Goal: Task Accomplishment & Management: Manage account settings

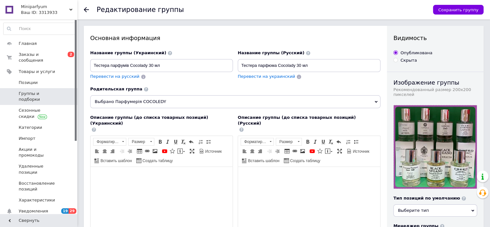
click at [50, 91] on span "Группы и подборки" at bounding box center [39, 97] width 41 height 12
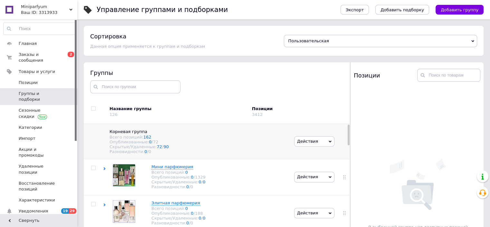
click at [332, 140] on span "Действия" at bounding box center [314, 141] width 40 height 10
click at [311, 157] on li "Добавить подгруппу" at bounding box center [315, 156] width 40 height 15
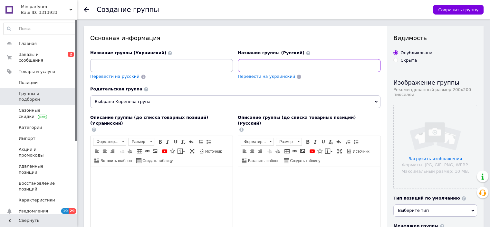
click at [267, 63] on input at bounding box center [309, 65] width 143 height 13
paste input "Парфюмерия JEANMISHEL"
type input "Парфюмерия JEANMISHEL"
click at [257, 76] on span "Перевести на украинский" at bounding box center [266, 76] width 57 height 5
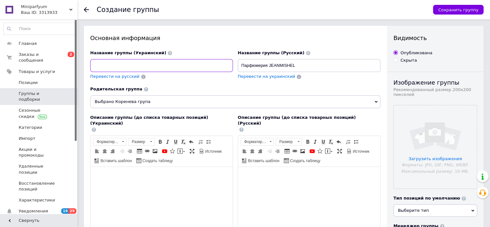
click at [155, 64] on input at bounding box center [161, 65] width 143 height 13
paste input "Парфюмерия JEANMISHEL"
click at [105, 65] on input "Парфюмерия JEANMISHEL" at bounding box center [161, 65] width 143 height 13
type input "Парфумерія JEANMISHEL"
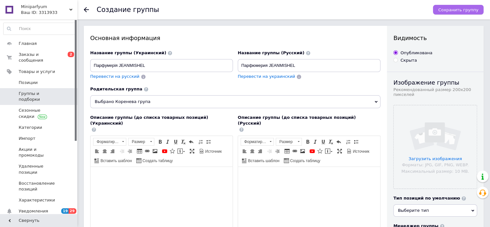
click at [462, 7] on span "Сохранить группу" at bounding box center [458, 9] width 40 height 5
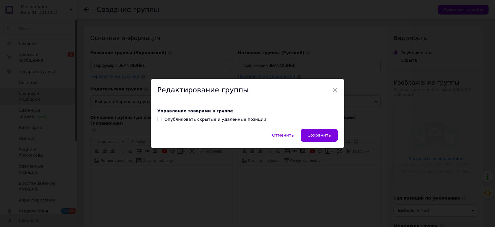
click at [159, 119] on input "Опубликовать скрытые и удаленные позиции" at bounding box center [159, 119] width 4 height 4
checkbox input "true"
click at [324, 134] on span "Сохранить" at bounding box center [319, 134] width 24 height 5
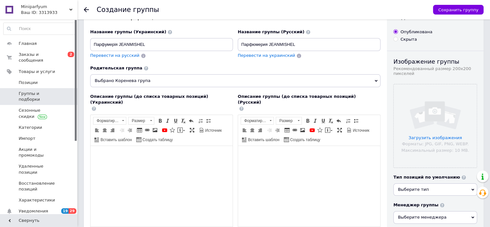
scroll to position [32, 0]
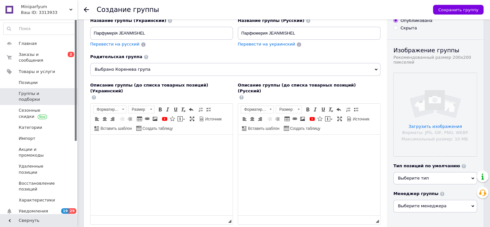
click at [51, 91] on span "Группы и подборки" at bounding box center [39, 97] width 41 height 12
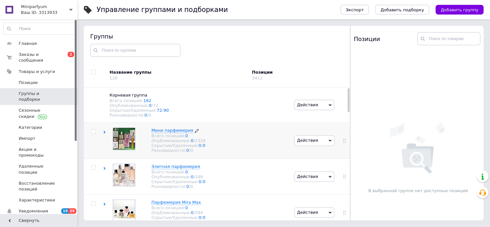
click at [160, 132] on span "Мини парфюмерия" at bounding box center [172, 130] width 42 height 5
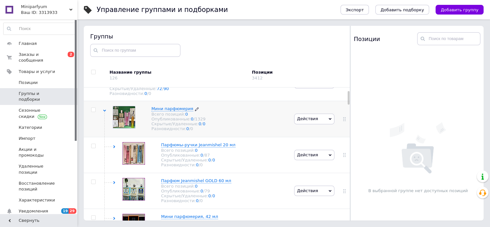
scroll to position [32, 0]
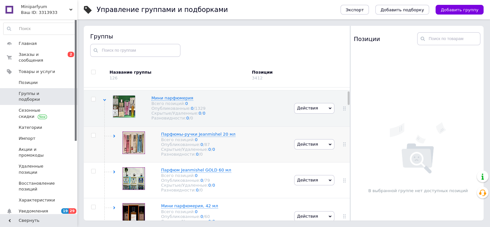
click at [330, 146] on icon at bounding box center [330, 144] width 3 height 3
click at [303, 172] on li "Редактировать группу" at bounding box center [315, 168] width 40 height 15
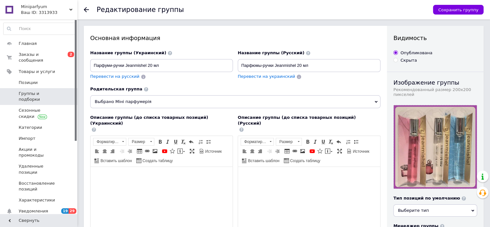
click at [376, 100] on icon at bounding box center [376, 101] width 3 height 3
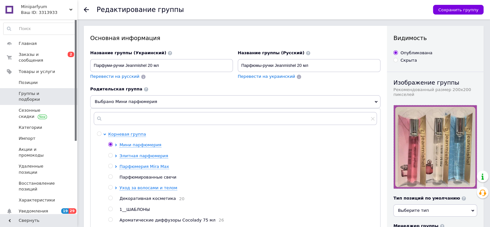
click at [38, 91] on span "Группы и подборки" at bounding box center [39, 97] width 41 height 12
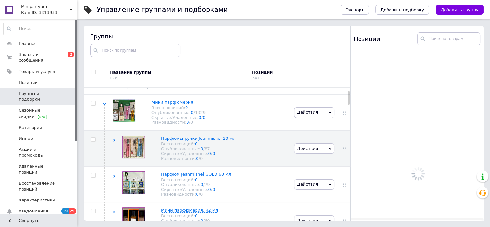
scroll to position [30, 0]
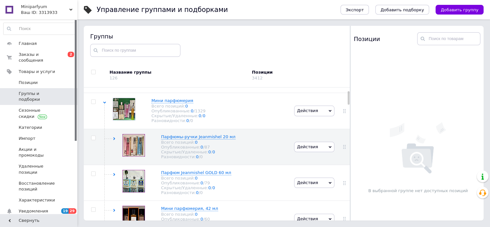
click at [72, 9] on use at bounding box center [70, 10] width 3 height 2
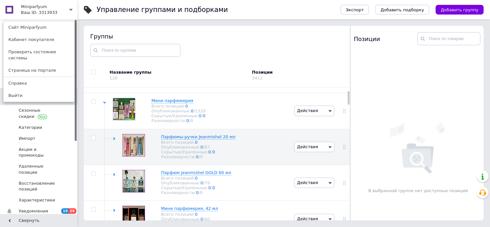
click at [28, 27] on link "Сайт Miniparfyum" at bounding box center [39, 27] width 71 height 12
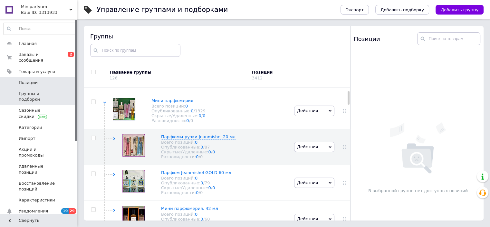
click at [29, 80] on span "Позиции" at bounding box center [28, 83] width 19 height 6
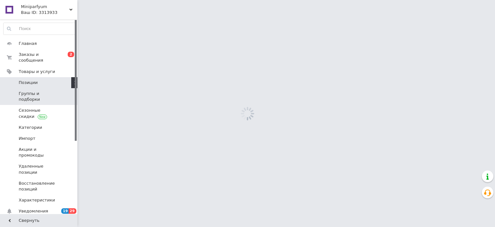
click at [31, 91] on span "Группы и подборки" at bounding box center [39, 97] width 41 height 12
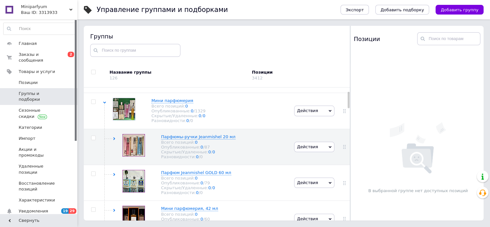
click at [192, 67] on div "Название группы 126" at bounding box center [177, 75] width 149 height 24
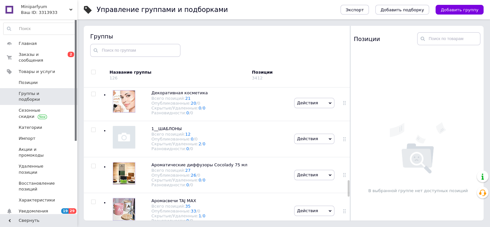
click at [350, 187] on div at bounding box center [350, 123] width 0 height 194
click at [470, 11] on span "Добавить группу" at bounding box center [460, 9] width 38 height 5
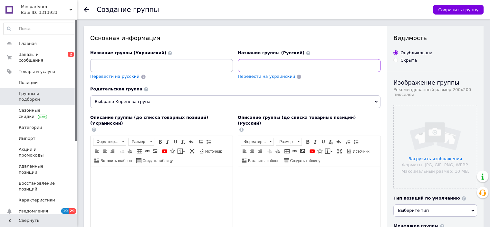
click at [250, 68] on input at bounding box center [309, 65] width 143 height 13
paste input "Парфюмерия JEANMISHEL"
type input "Парфюмерия JEANMISHEL"
click at [247, 77] on span "Перевести на украинский" at bounding box center [266, 76] width 57 height 5
click at [265, 78] on span "Перевести на украинский" at bounding box center [266, 76] width 57 height 5
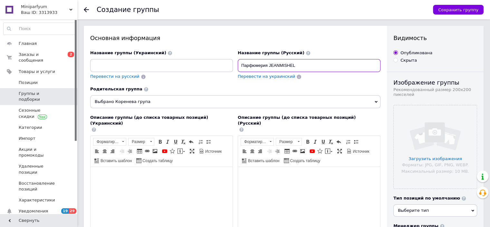
drag, startPoint x: 241, startPoint y: 66, endPoint x: 306, endPoint y: 62, distance: 65.2
click at [306, 62] on input "Парфюмерия JEANMISHEL" at bounding box center [309, 65] width 143 height 13
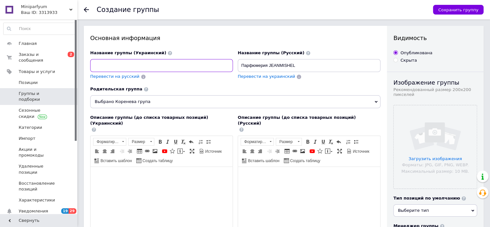
click at [116, 59] on input at bounding box center [161, 65] width 143 height 13
paste input "Парфюмерия JEANMISHEL"
click at [104, 66] on input "Парфюмерия JEANMISHEL" at bounding box center [161, 65] width 143 height 13
type input "Парфумерія JEANMISHEL"
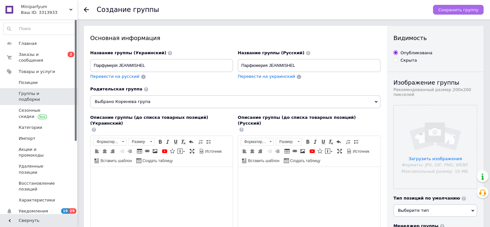
click at [473, 10] on span "Сохранить группу" at bounding box center [458, 9] width 40 height 5
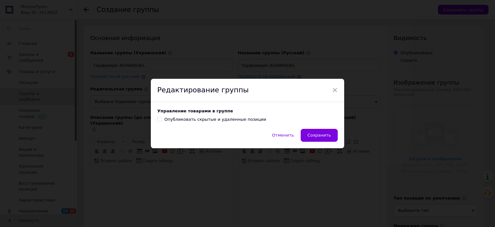
click at [195, 120] on div "Опубликовать скрытые и удаленные позиции" at bounding box center [215, 119] width 102 height 6
click at [161, 120] on input "Опубликовать скрытые и удаленные позиции" at bounding box center [159, 119] width 4 height 4
checkbox input "true"
click at [309, 137] on button "Сохранить" at bounding box center [319, 135] width 37 height 13
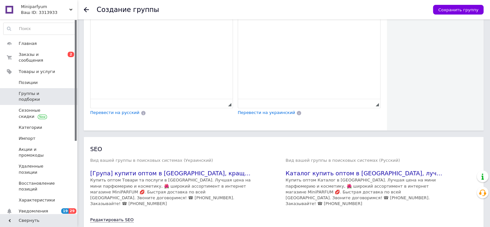
scroll to position [309, 0]
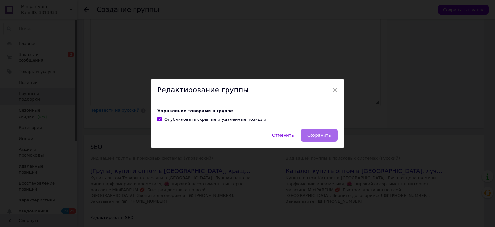
click at [321, 135] on span "Сохранить" at bounding box center [319, 134] width 24 height 5
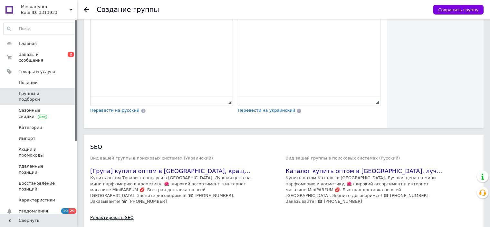
click at [108, 215] on link "Редактировать SEO" at bounding box center [112, 217] width 44 height 5
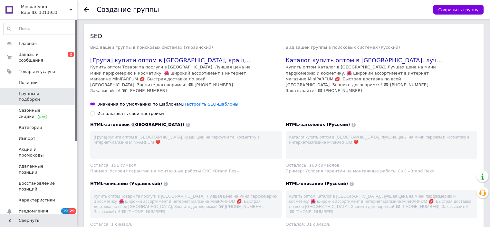
scroll to position [441, 0]
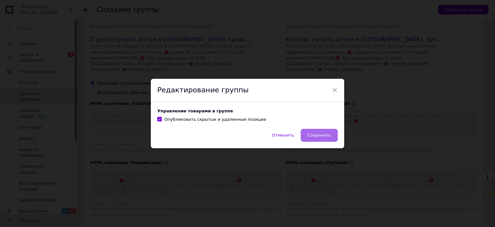
click at [327, 136] on span "Сохранить" at bounding box center [319, 134] width 24 height 5
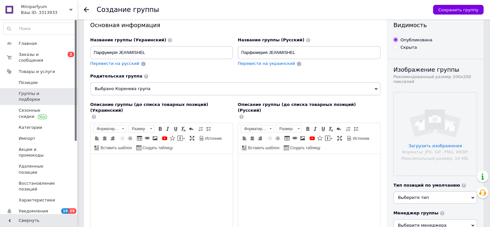
scroll to position [0, 0]
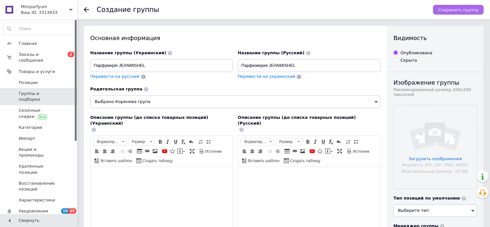
click at [455, 10] on span "Сохранить группу" at bounding box center [458, 9] width 40 height 5
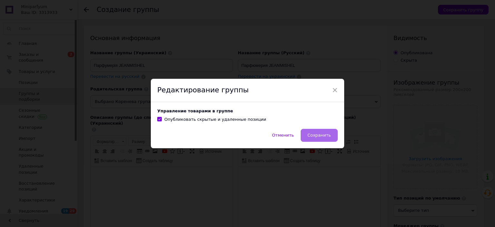
click at [318, 135] on span "Сохранить" at bounding box center [319, 134] width 24 height 5
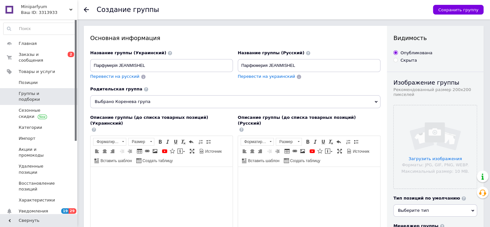
click at [72, 9] on use at bounding box center [70, 10] width 3 height 2
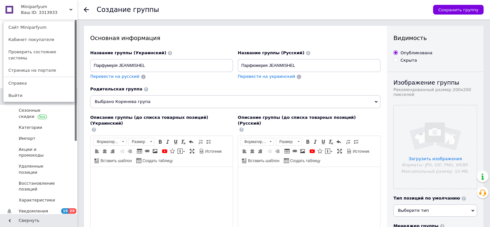
click at [32, 89] on link "Выйти" at bounding box center [39, 95] width 71 height 12
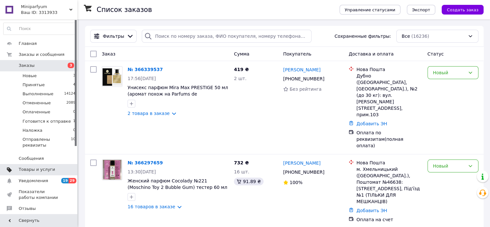
click at [37, 166] on span "Товары и услуги" at bounding box center [37, 169] width 36 height 6
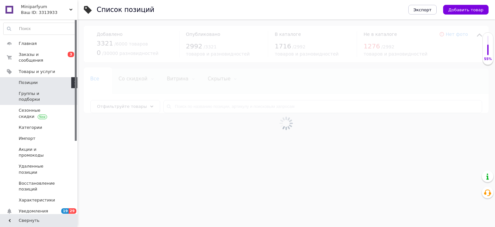
click at [43, 91] on span "Группы и подборки" at bounding box center [39, 97] width 41 height 12
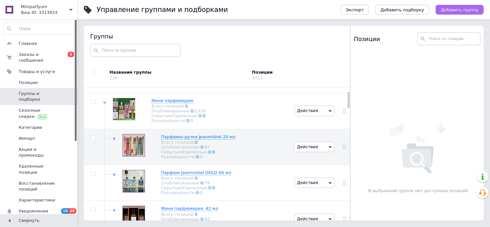
click at [451, 10] on span "Добавить группу" at bounding box center [460, 9] width 38 height 5
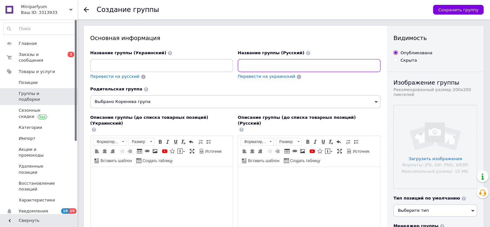
click at [259, 65] on input at bounding box center [309, 65] width 143 height 13
paste input "Парфюмерия JEANMISHEL"
type input "Парфюмерия JEANMISHEL"
click at [254, 76] on span "Перевести на украинский" at bounding box center [266, 76] width 57 height 5
type input "Парфумерія JEANMISHEL"
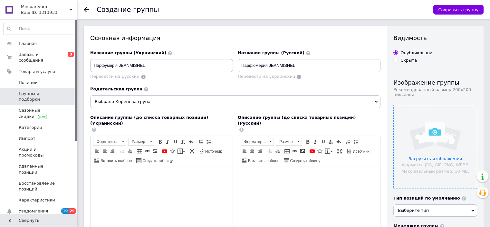
click at [421, 159] on input "file" at bounding box center [435, 146] width 83 height 83
drag, startPoint x: 372, startPoint y: 230, endPoint x: 369, endPoint y: 218, distance: 12.1
click at [372, 186] on html at bounding box center [309, 176] width 142 height 20
click at [427, 158] on input "file" at bounding box center [435, 146] width 83 height 83
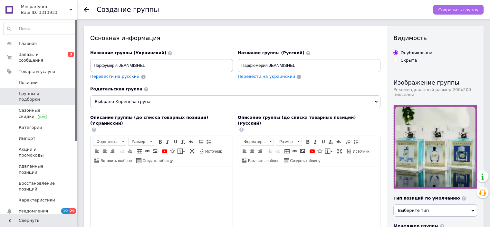
click at [454, 9] on span "Сохранить группу" at bounding box center [458, 9] width 40 height 5
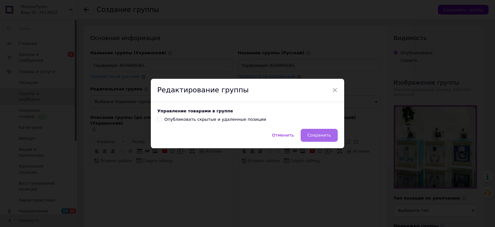
click at [319, 135] on span "Сохранить" at bounding box center [319, 134] width 24 height 5
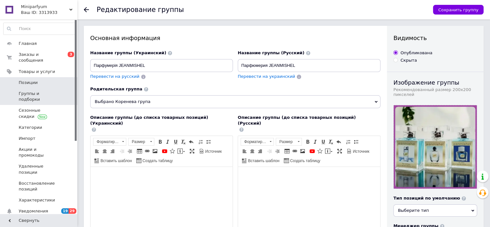
click at [29, 80] on span "Позиции" at bounding box center [28, 83] width 19 height 6
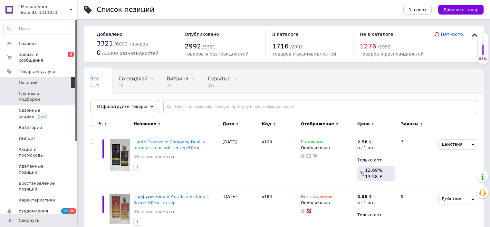
click at [28, 91] on span "Группы и подборки" at bounding box center [39, 97] width 41 height 12
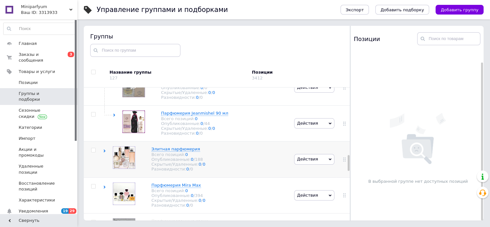
scroll to position [569, 0]
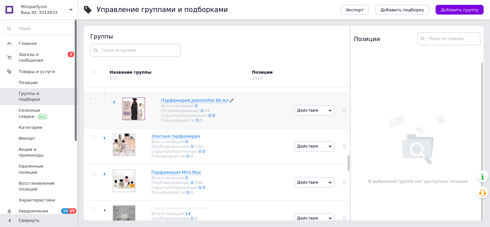
click at [230, 102] on icon at bounding box center [232, 100] width 4 height 4
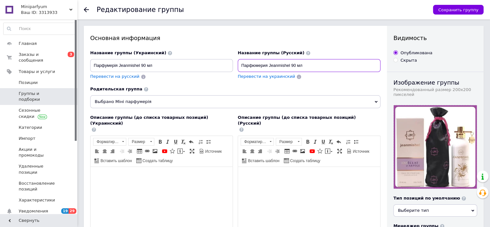
drag, startPoint x: 258, startPoint y: 65, endPoint x: 267, endPoint y: 65, distance: 9.0
click at [267, 65] on input "Парфюмерия Jeanmishel 90 мл" at bounding box center [309, 65] width 143 height 13
type input "Парфюм Jeanmishel 90 мл"
click at [258, 77] on span "Перевести на украинский" at bounding box center [266, 76] width 57 height 5
type input "Парфюм Jeanmishel 90 мл"
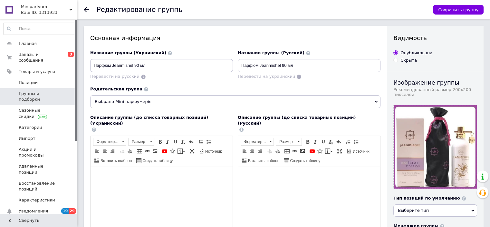
scroll to position [32, 0]
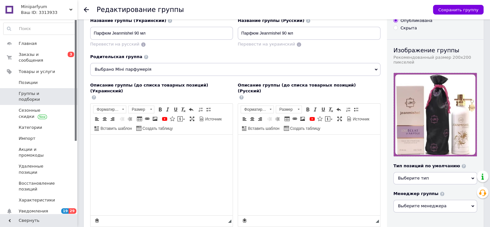
click at [375, 67] on span "Выбрано Міні парфумерія" at bounding box center [235, 69] width 290 height 13
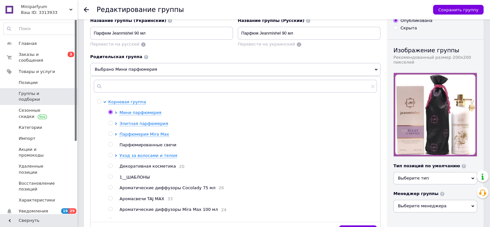
scroll to position [29, 0]
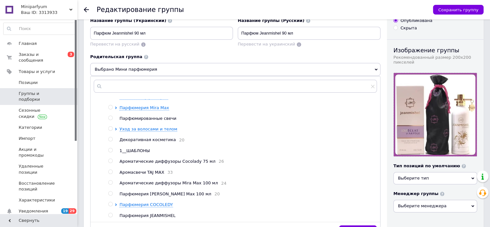
click at [111, 213] on input "radio" at bounding box center [110, 215] width 4 height 4
radio input "true"
radio input "false"
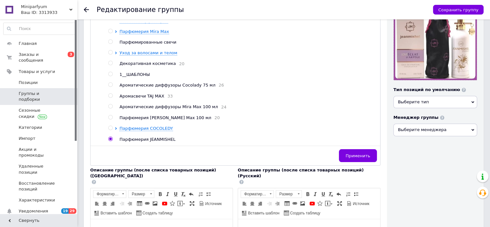
scroll to position [129, 0]
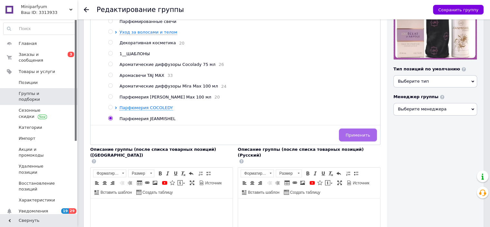
click at [357, 135] on span "Применить" at bounding box center [358, 134] width 24 height 5
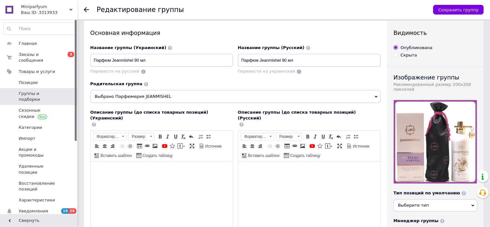
scroll to position [0, 0]
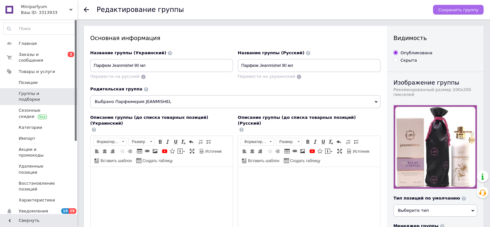
click at [462, 11] on span "Сохранить группу" at bounding box center [458, 9] width 40 height 5
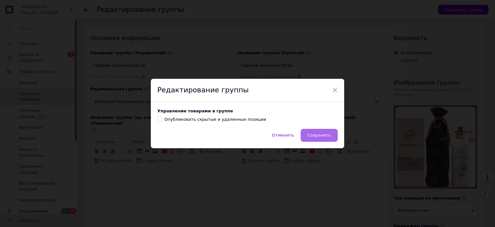
click at [322, 135] on span "Сохранить" at bounding box center [319, 134] width 24 height 5
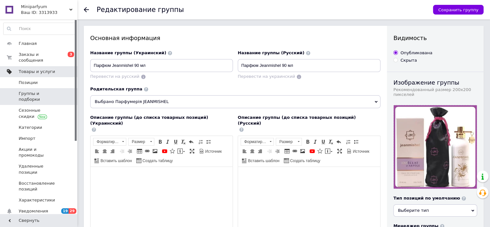
click at [34, 69] on span "Товары и услуги" at bounding box center [37, 72] width 36 height 6
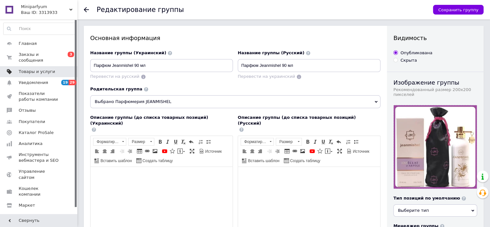
click at [34, 69] on span "Товары и услуги" at bounding box center [37, 72] width 36 height 6
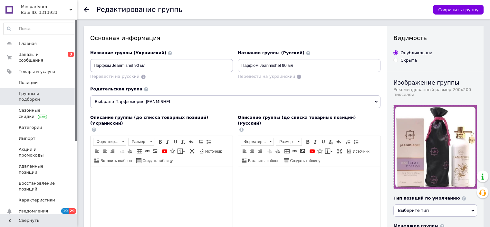
click at [32, 91] on span "Группы и подборки" at bounding box center [39, 97] width 41 height 12
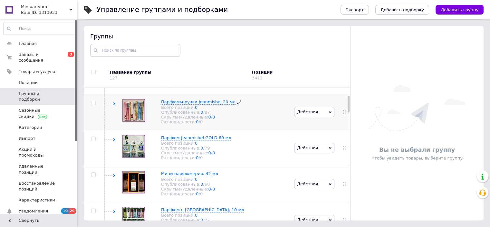
scroll to position [32, 0]
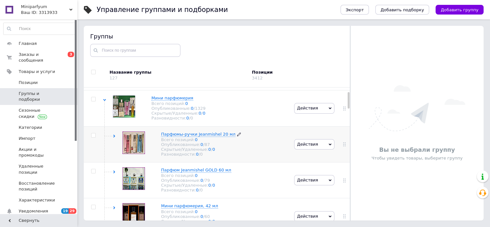
click at [237, 136] on icon at bounding box center [239, 134] width 4 height 4
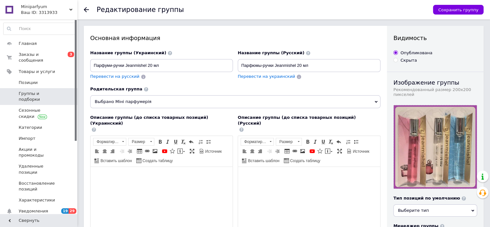
click at [376, 101] on icon at bounding box center [376, 102] width 3 height 2
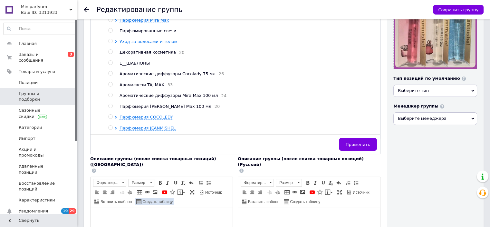
scroll to position [129, 0]
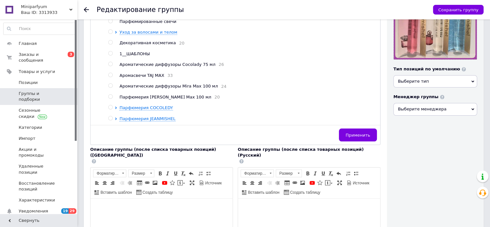
click at [110, 117] on input "radio" at bounding box center [110, 118] width 4 height 4
radio input "true"
radio input "false"
click at [354, 135] on span "Применить" at bounding box center [358, 134] width 24 height 5
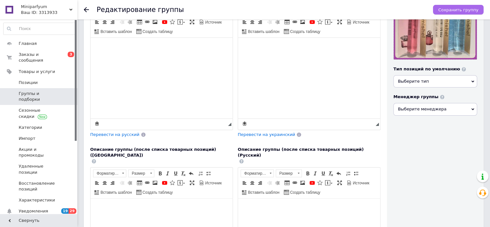
click at [458, 7] on span "Сохранить группу" at bounding box center [458, 9] width 40 height 5
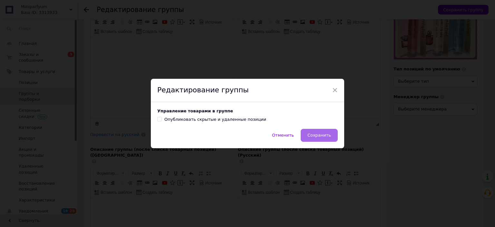
click at [318, 136] on span "Сохранить" at bounding box center [319, 134] width 24 height 5
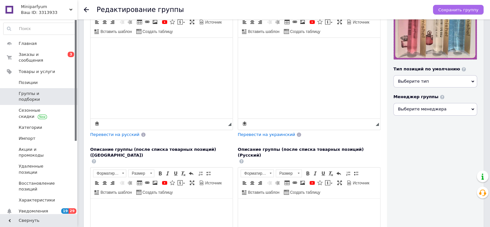
click at [450, 7] on span "Сохранить группу" at bounding box center [458, 9] width 40 height 5
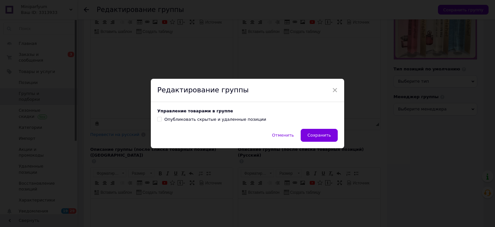
click at [160, 116] on label "Опубликовать скрытые и удаленные позиции" at bounding box center [211, 119] width 109 height 6
click at [160, 117] on input "Опубликовать скрытые и удаленные позиции" at bounding box center [159, 119] width 4 height 4
checkbox input "true"
click at [315, 137] on span "Сохранить" at bounding box center [319, 134] width 24 height 5
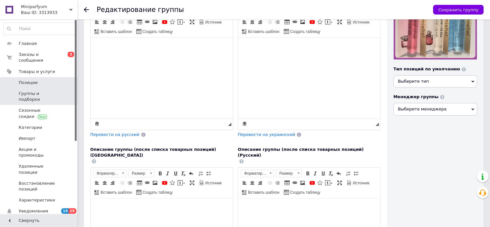
click at [31, 80] on span "Позиции" at bounding box center [28, 83] width 19 height 6
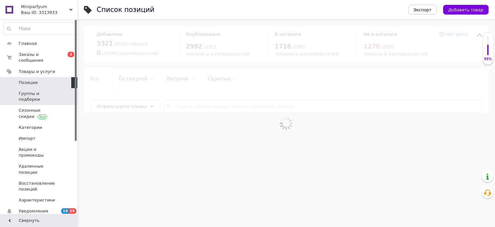
click at [30, 91] on span "Группы и подборки" at bounding box center [39, 97] width 41 height 12
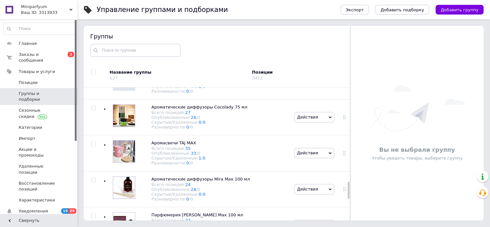
scroll to position [910, 0]
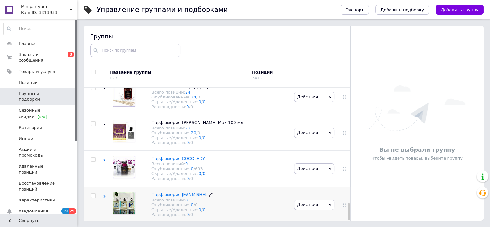
click at [162, 192] on span "Парфюмерия JEANMISHEL" at bounding box center [179, 194] width 56 height 5
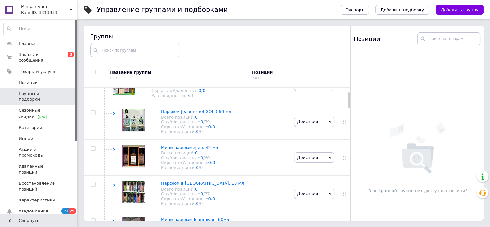
scroll to position [21, 0]
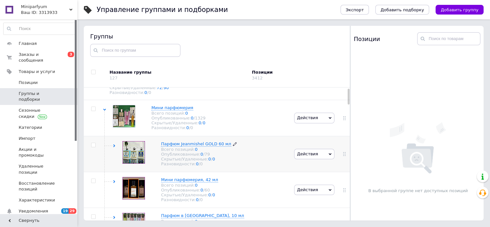
click at [233, 146] on icon at bounding box center [235, 144] width 4 height 4
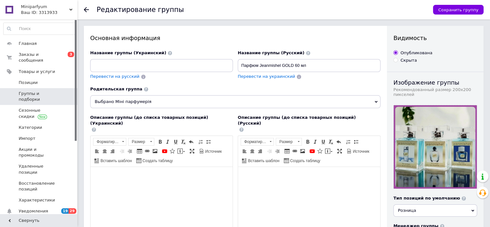
click at [264, 78] on span "Перевести на украинский" at bounding box center [266, 76] width 57 height 5
type input "Парфуми Jeanmishel GOLD 60 мл"
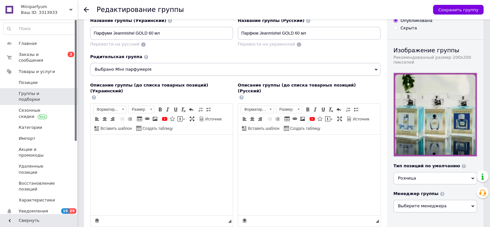
click at [376, 68] on icon at bounding box center [376, 69] width 3 height 3
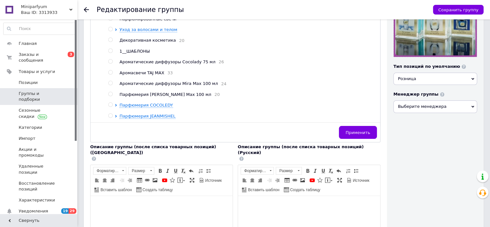
scroll to position [129, 0]
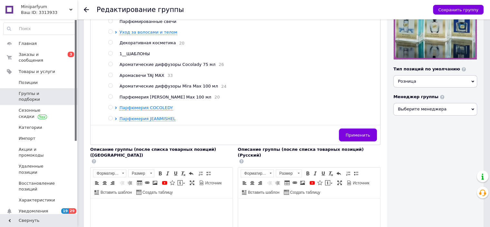
click at [113, 117] on div at bounding box center [111, 119] width 6 height 6
click at [112, 117] on input "radio" at bounding box center [110, 118] width 4 height 4
radio input "true"
radio input "false"
click at [351, 137] on button "Применить" at bounding box center [358, 134] width 38 height 13
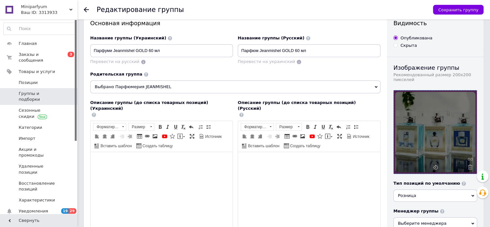
scroll to position [0, 0]
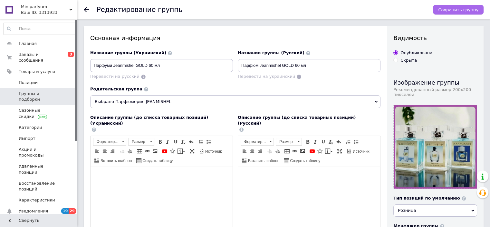
click at [462, 10] on span "Сохранить группу" at bounding box center [458, 9] width 40 height 5
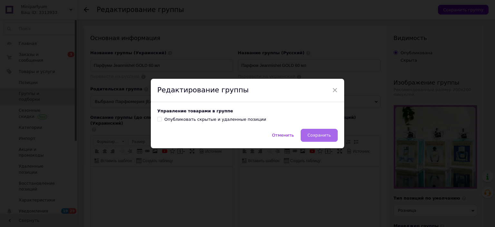
click at [323, 136] on span "Сохранить" at bounding box center [319, 134] width 24 height 5
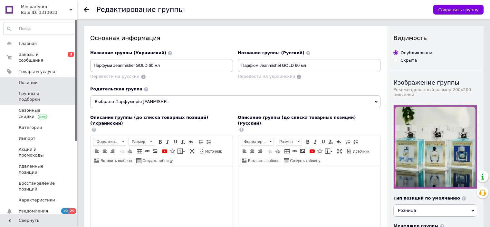
click at [36, 80] on span "Позиции" at bounding box center [39, 83] width 41 height 6
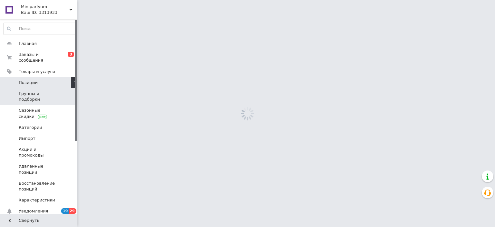
click at [33, 91] on span "Группы и подборки" at bounding box center [39, 97] width 41 height 12
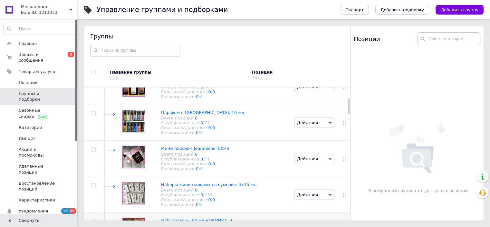
scroll to position [85, 0]
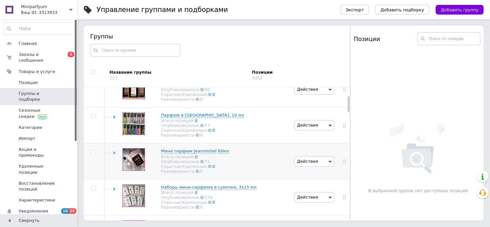
click at [223, 161] on div "Мини парфюм Jeanmishel 60мл Всего позиций: 0 Опубликованные: 0 / 71 Скрытые/Уда…" at bounding box center [198, 161] width 190 height 36
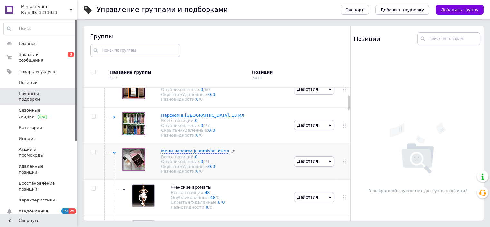
click at [231, 153] on icon at bounding box center [233, 151] width 4 height 4
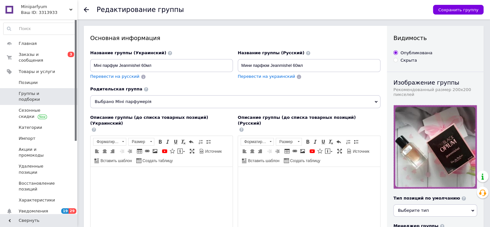
click at [379, 99] on span "Выбрано Міні парфумерія" at bounding box center [235, 101] width 290 height 13
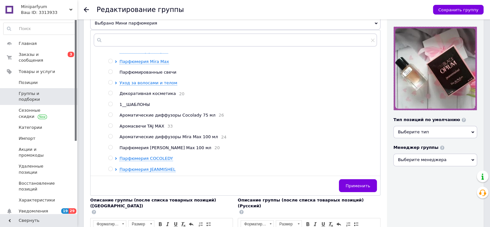
scroll to position [161, 0]
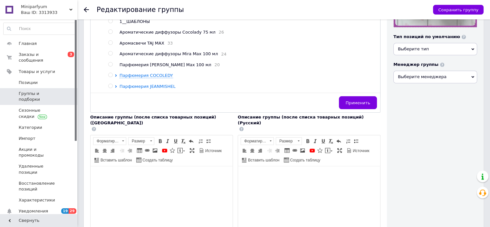
click at [132, 86] on span "Парфюмерия JEANMISHEL" at bounding box center [148, 86] width 56 height 5
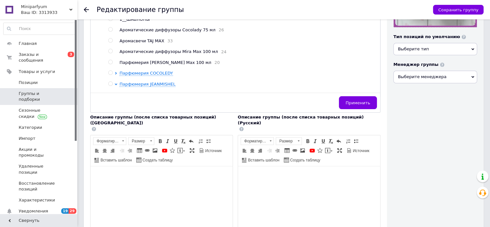
click at [111, 84] on input "radio" at bounding box center [110, 84] width 4 height 4
radio input "true"
radio input "false"
click at [355, 103] on span "Применить" at bounding box center [358, 102] width 24 height 5
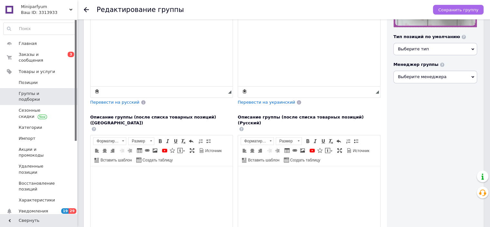
click at [451, 7] on span "Сохранить группу" at bounding box center [458, 9] width 40 height 5
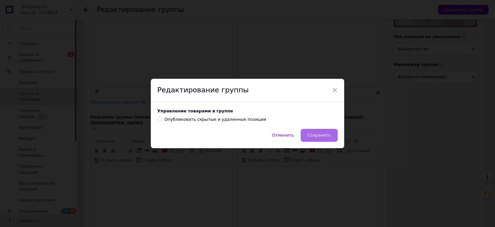
click at [318, 135] on span "Сохранить" at bounding box center [319, 134] width 24 height 5
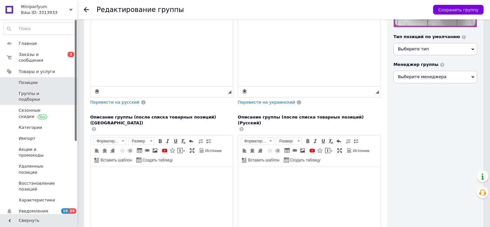
click at [39, 80] on span "Позиции" at bounding box center [39, 83] width 41 height 6
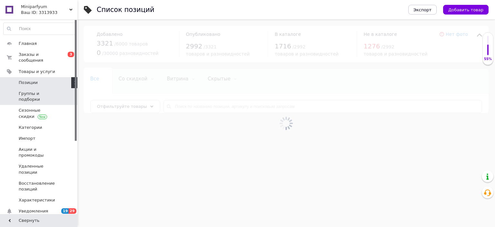
click at [43, 91] on span "Группы и подборки" at bounding box center [39, 97] width 41 height 12
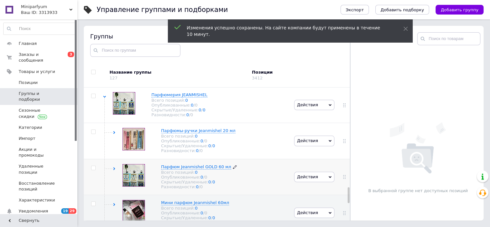
scroll to position [859, 0]
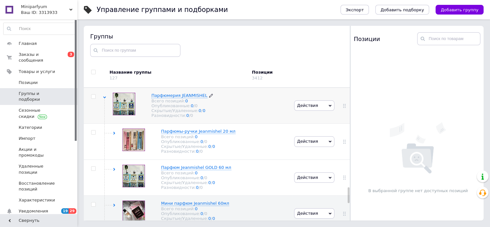
click at [166, 98] on span "Парфюмерия JEANMISHEL" at bounding box center [179, 95] width 56 height 5
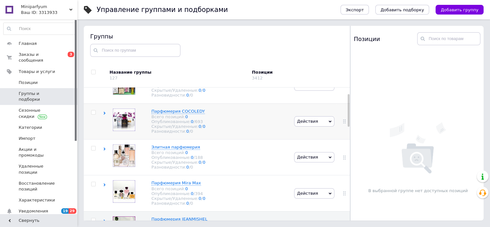
scroll to position [64, 0]
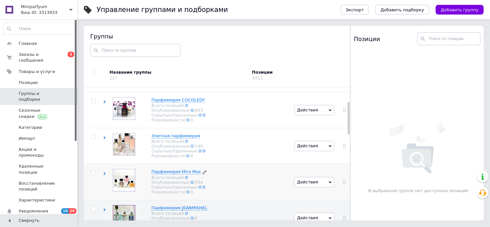
click at [203, 174] on icon at bounding box center [205, 172] width 4 height 4
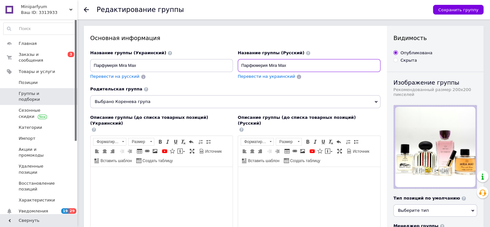
click at [272, 64] on input "Парфюмерия Mira Max" at bounding box center [309, 65] width 143 height 13
drag, startPoint x: 269, startPoint y: 65, endPoint x: 293, endPoint y: 65, distance: 24.2
click at [293, 65] on input "Парфюмерия MIRA MAX" at bounding box center [309, 65] width 143 height 13
type input "Парфюмерия MIRA MAX"
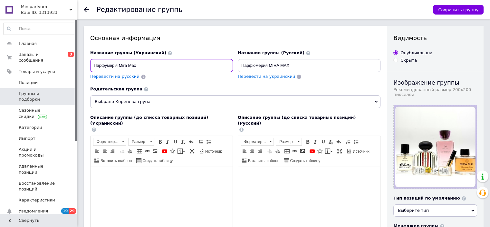
drag, startPoint x: 118, startPoint y: 65, endPoint x: 142, endPoint y: 64, distance: 24.2
click at [142, 64] on input "Парфумерія Mira Max" at bounding box center [161, 65] width 143 height 13
paste input "IRA MAX"
type input "Парфумерія MIRA MAX"
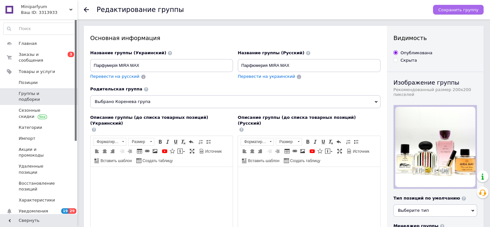
click at [467, 8] on span "Сохранить группу" at bounding box center [458, 9] width 40 height 5
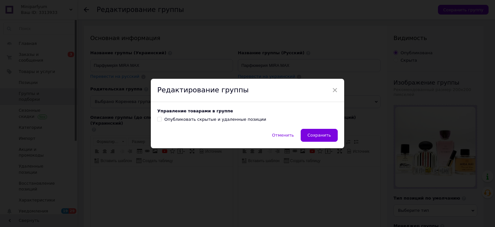
click at [320, 136] on span "Сохранить" at bounding box center [319, 134] width 24 height 5
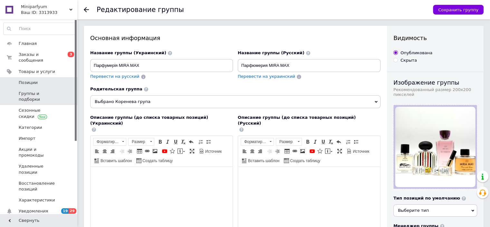
click at [40, 80] on span "Позиции" at bounding box center [39, 83] width 41 height 6
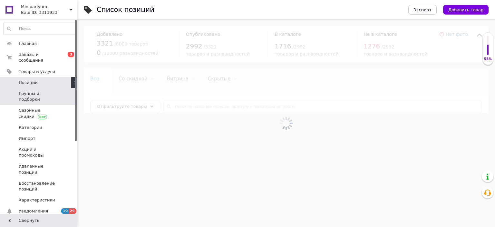
click at [44, 91] on span "Группы и подборки" at bounding box center [39, 97] width 41 height 12
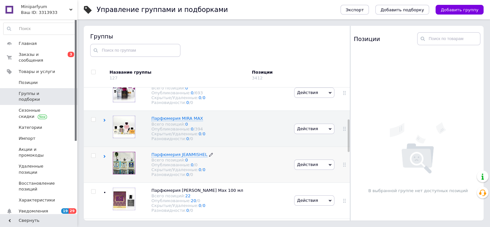
scroll to position [129, 0]
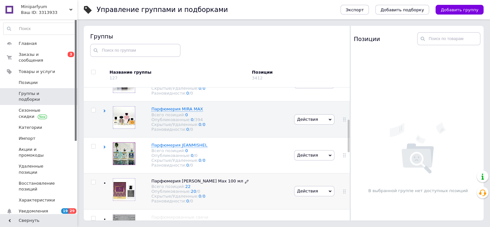
click at [245, 183] on icon at bounding box center [247, 181] width 4 height 4
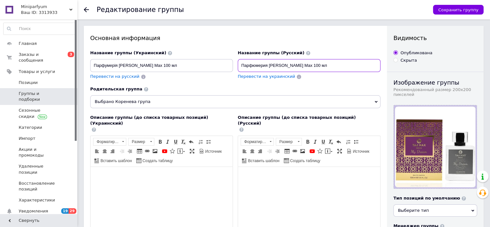
click at [272, 65] on input "Парфюмерия Taj Max 100 мл" at bounding box center [309, 65] width 143 height 13
drag, startPoint x: 270, startPoint y: 64, endPoint x: 286, endPoint y: 65, distance: 16.5
click at [286, 65] on input "Парфюмерия TAJ MAX 100 мл" at bounding box center [309, 65] width 143 height 13
type input "Парфюмерия TAJ MAX 100 мл"
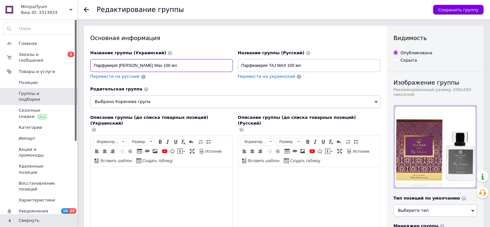
drag, startPoint x: 121, startPoint y: 64, endPoint x: 134, endPoint y: 64, distance: 13.5
click at [134, 64] on input "Парфумерія Taj Max 100 мл" at bounding box center [161, 65] width 143 height 13
paste input "AJ MAX"
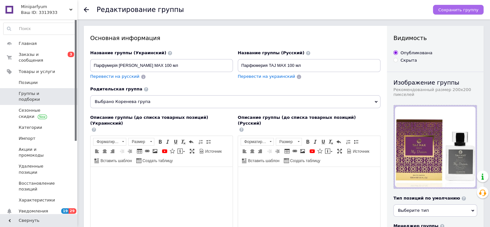
click at [452, 10] on span "Сохранить группу" at bounding box center [458, 9] width 40 height 5
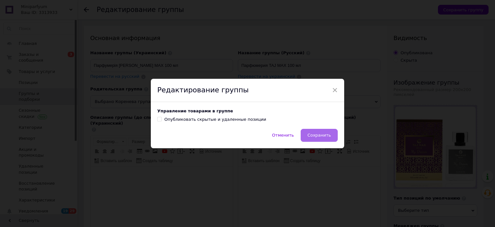
click at [319, 135] on span "Сохранить" at bounding box center [319, 134] width 24 height 5
type input "Парфумерія TAJ MAX 100 мл"
type input "Парфюмерия TAJ MAX 100 мл"
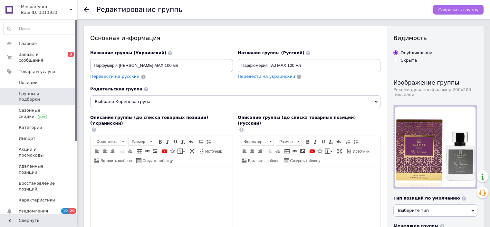
click at [447, 7] on span "Сохранить группу" at bounding box center [458, 9] width 40 height 5
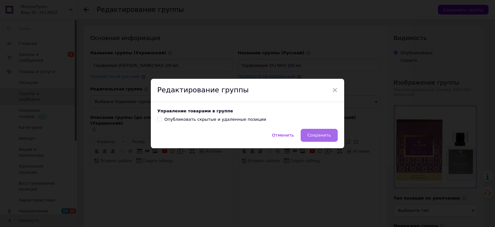
click at [322, 137] on span "Сохранить" at bounding box center [319, 134] width 24 height 5
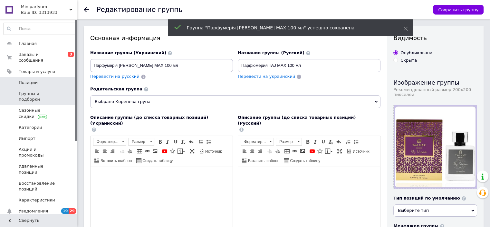
click at [29, 80] on span "Позиции" at bounding box center [28, 83] width 19 height 6
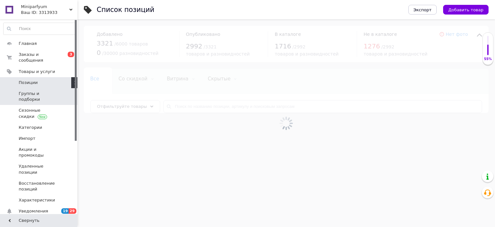
click at [31, 91] on span "Группы и подборки" at bounding box center [39, 97] width 41 height 12
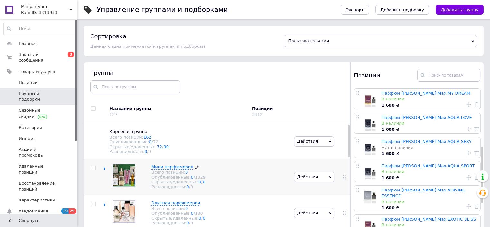
click at [166, 169] on span "Мини парфюмерия" at bounding box center [172, 166] width 42 height 5
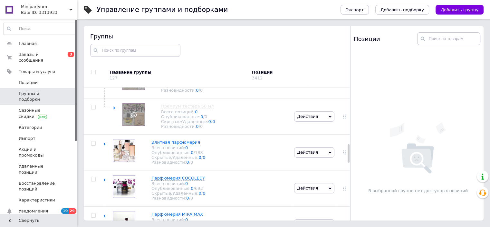
scroll to position [387, 0]
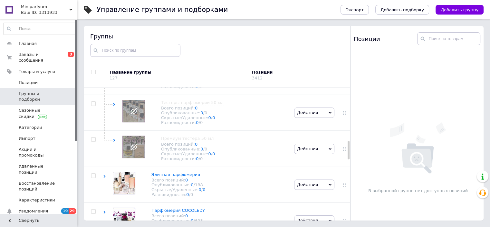
click at [0, 0] on icon at bounding box center [0, 0] width 0 height 0
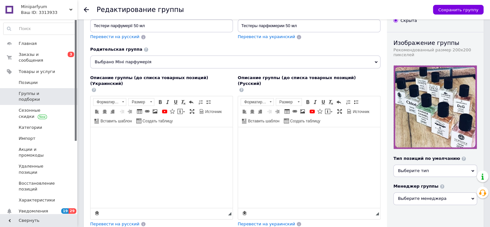
scroll to position [32, 0]
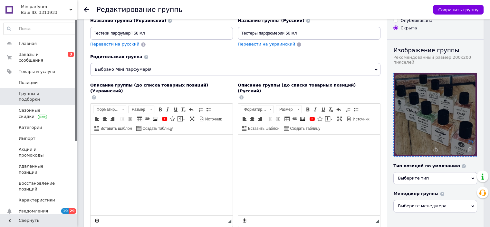
click at [471, 142] on icon at bounding box center [470, 141] width 5 height 5
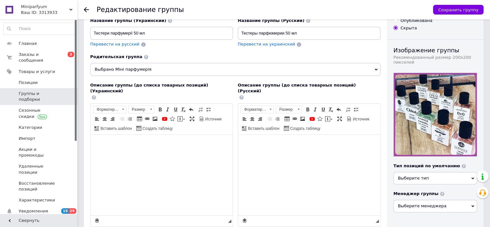
scroll to position [0, 0]
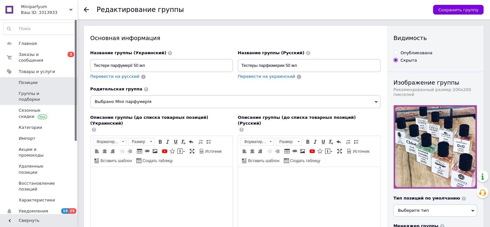
click at [30, 80] on span "Позиции" at bounding box center [28, 83] width 19 height 6
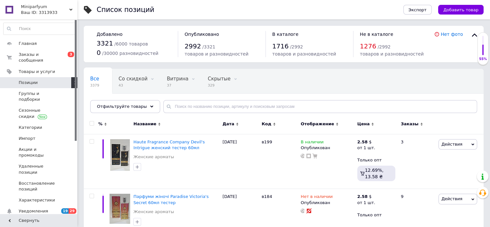
click at [70, 9] on use at bounding box center [70, 10] width 3 height 2
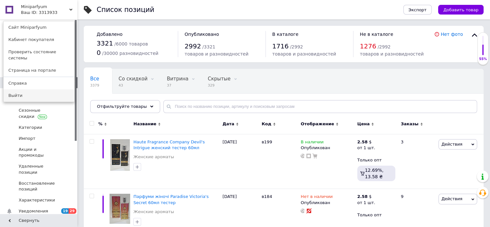
click at [28, 91] on link "Выйти" at bounding box center [39, 95] width 71 height 12
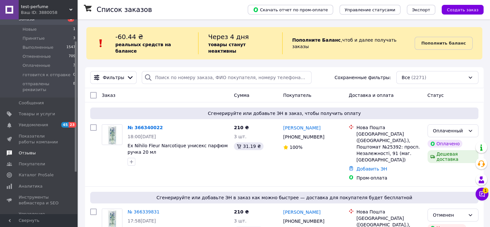
scroll to position [32, 0]
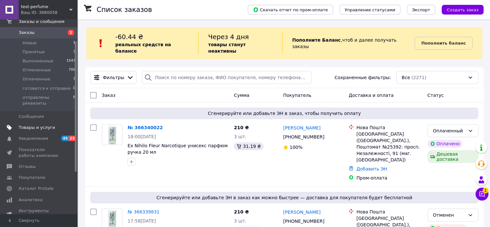
click at [31, 124] on span "Товары и услуги" at bounding box center [37, 127] width 36 height 6
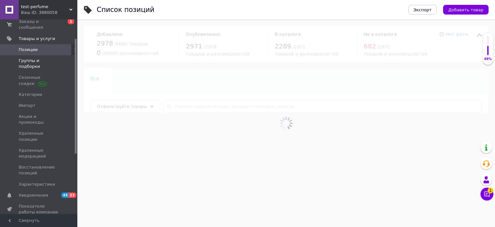
click at [34, 58] on span "Группы и подборки" at bounding box center [39, 64] width 41 height 12
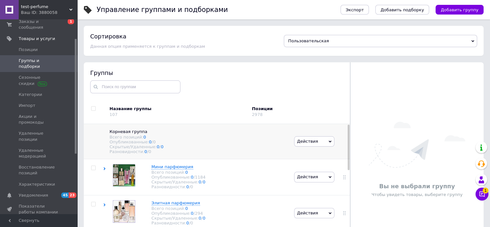
click at [187, 140] on div "Опубликованные: 0 / 0" at bounding box center [199, 141] width 178 height 5
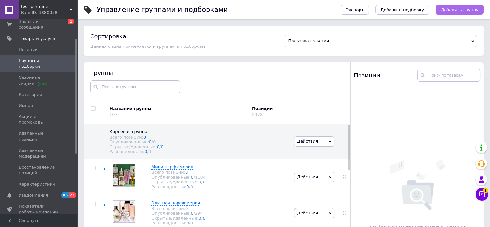
click at [458, 10] on span "Добавить группу" at bounding box center [460, 9] width 38 height 5
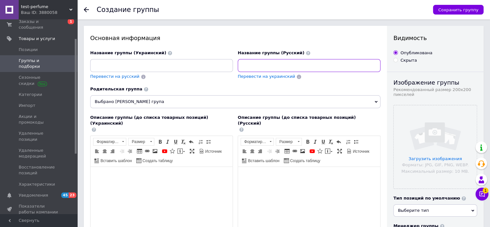
click at [270, 65] on input at bounding box center [309, 65] width 143 height 13
paste input "Парфюмерия JEANMISHEL"
type input "Парфюмерия JEANMISHEL"
click at [276, 75] on span "Перевести на украинский" at bounding box center [266, 76] width 57 height 5
type input "Парфумерія JEANMISHEL"
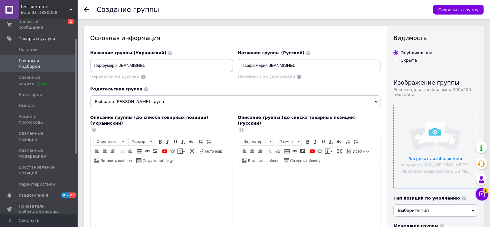
click at [438, 162] on input "file" at bounding box center [435, 146] width 83 height 83
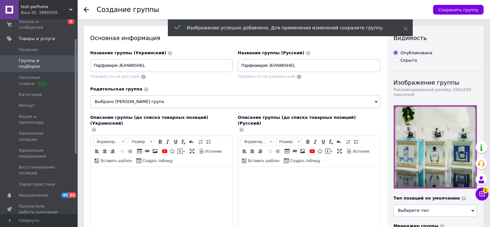
click at [376, 102] on icon at bounding box center [376, 102] width 3 height 2
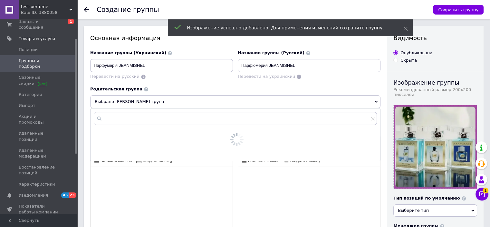
click at [376, 102] on icon at bounding box center [376, 102] width 3 height 2
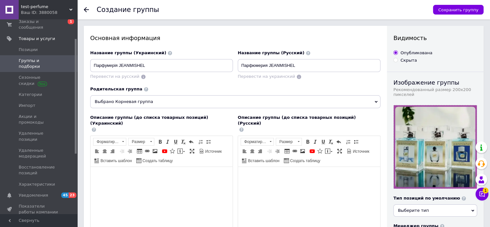
click at [277, 90] on div "Родительская группа" at bounding box center [235, 89] width 290 height 6
click at [451, 11] on span "Сохранить группу" at bounding box center [458, 9] width 40 height 5
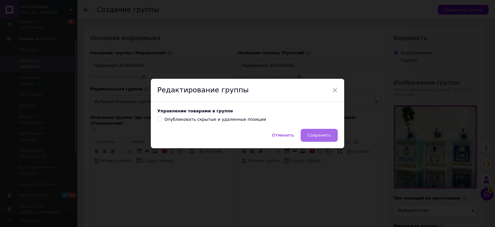
click at [321, 134] on span "Сохранить" at bounding box center [319, 134] width 24 height 5
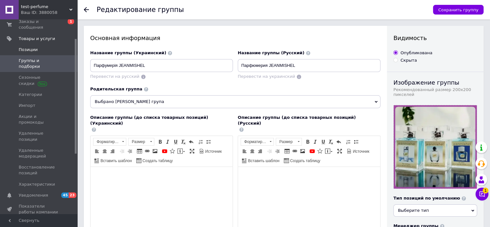
click at [44, 47] on span "Позиции" at bounding box center [39, 50] width 41 height 6
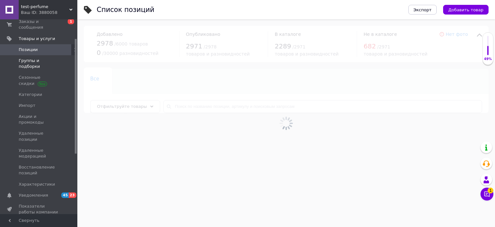
click at [41, 58] on span "Группы и подборки" at bounding box center [39, 64] width 41 height 12
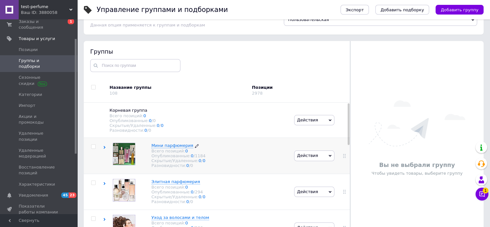
scroll to position [32, 0]
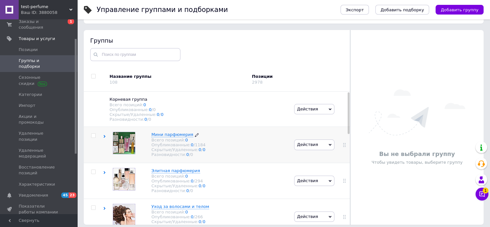
click at [168, 137] on span "Мини парфюмерия" at bounding box center [172, 134] width 42 height 5
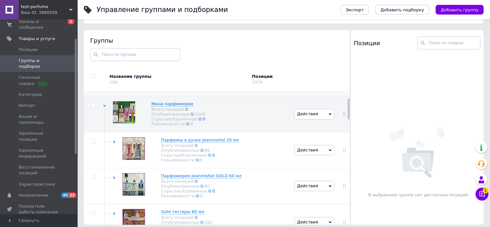
scroll to position [64, 0]
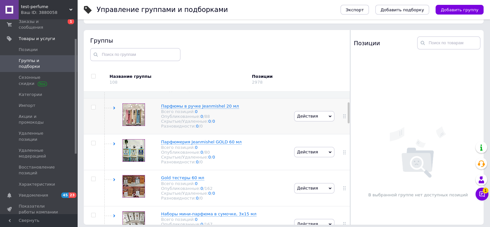
click at [329, 118] on icon at bounding box center [330, 116] width 3 height 3
click at [310, 147] on li "Редактировать группу" at bounding box center [315, 140] width 40 height 15
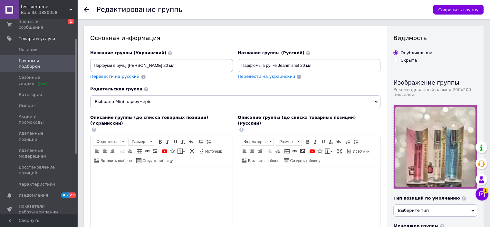
click at [320, 99] on span "Выбрано Міні парфумерія" at bounding box center [235, 101] width 290 height 13
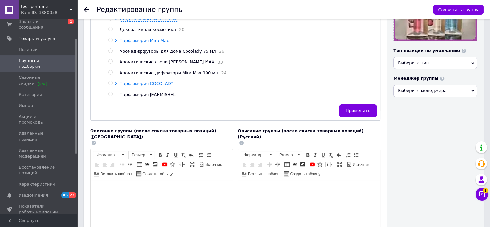
scroll to position [97, 0]
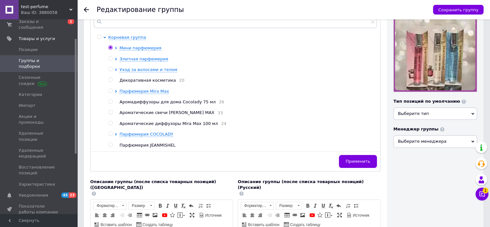
click at [109, 145] on input "radio" at bounding box center [110, 144] width 4 height 4
radio input "true"
radio input "false"
click at [356, 163] on span "Применить" at bounding box center [358, 161] width 24 height 5
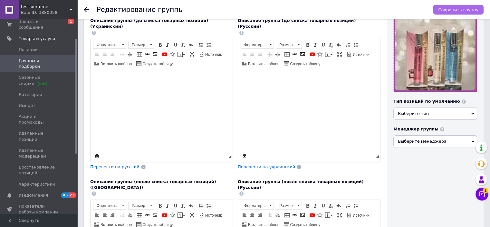
click at [459, 10] on span "Сохранить группу" at bounding box center [458, 9] width 40 height 5
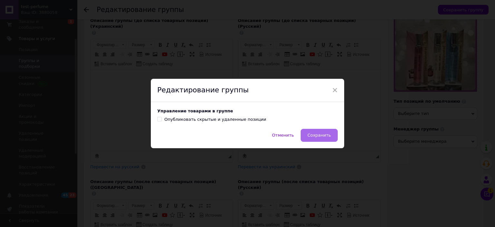
click at [320, 135] on span "Сохранить" at bounding box center [319, 134] width 24 height 5
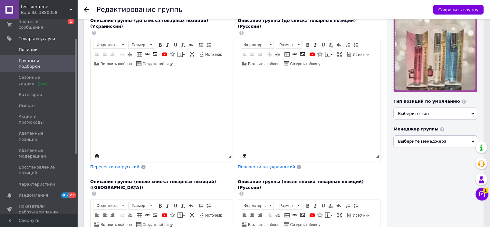
click at [33, 47] on span "Позиции" at bounding box center [28, 50] width 19 height 6
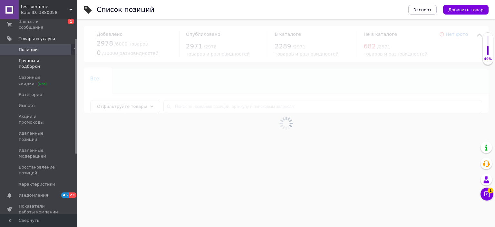
click at [30, 58] on span "Группы и подборки" at bounding box center [39, 64] width 41 height 12
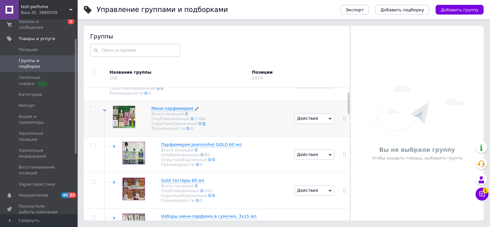
scroll to position [32, 0]
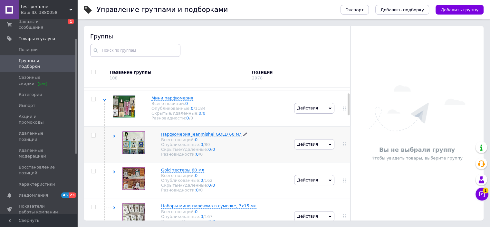
click at [243, 136] on use at bounding box center [245, 134] width 4 height 4
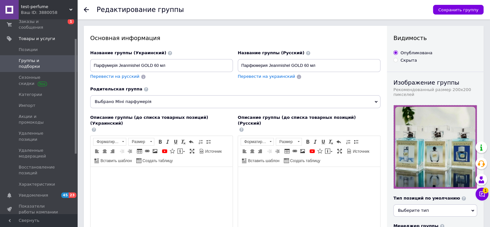
click at [375, 101] on icon at bounding box center [376, 101] width 3 height 3
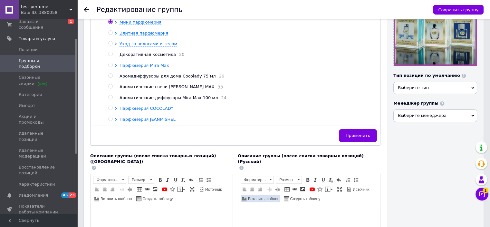
scroll to position [161, 0]
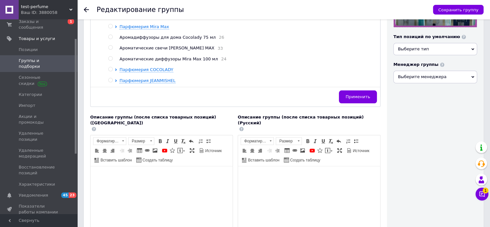
click at [109, 81] on input "radio" at bounding box center [110, 80] width 4 height 4
radio input "true"
radio input "false"
click at [362, 102] on button "Применить" at bounding box center [358, 96] width 38 height 13
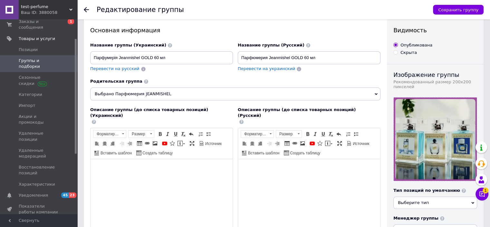
scroll to position [0, 0]
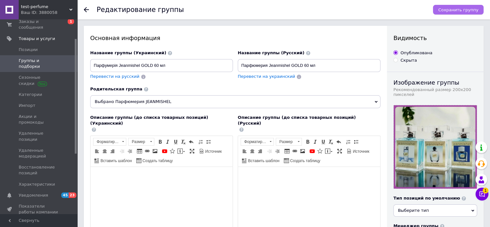
click at [469, 7] on span "Сохранить группу" at bounding box center [458, 9] width 40 height 5
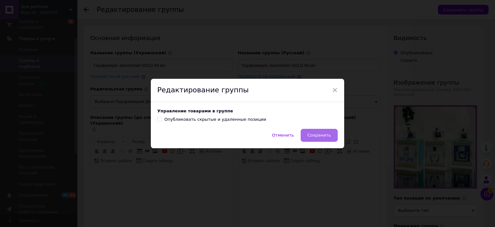
click at [322, 133] on span "Сохранить" at bounding box center [319, 134] width 24 height 5
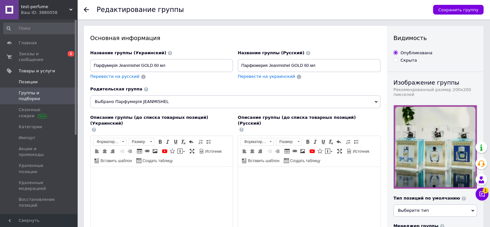
click at [31, 79] on span "Позиции" at bounding box center [28, 82] width 19 height 6
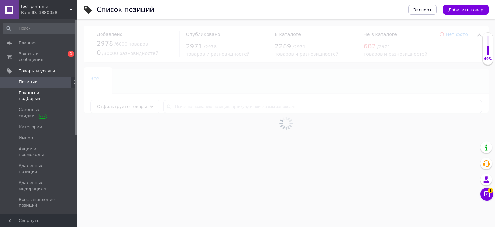
click at [35, 90] on span "Группы и подборки" at bounding box center [39, 96] width 41 height 12
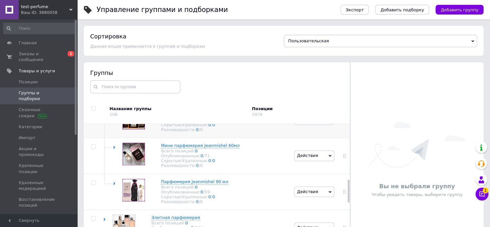
scroll to position [322, 0]
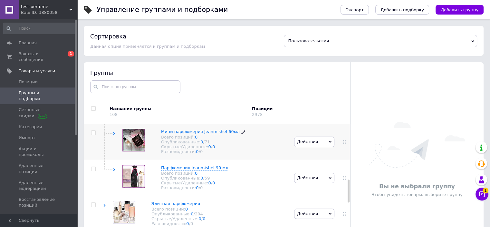
click at [241, 134] on icon at bounding box center [243, 132] width 4 height 4
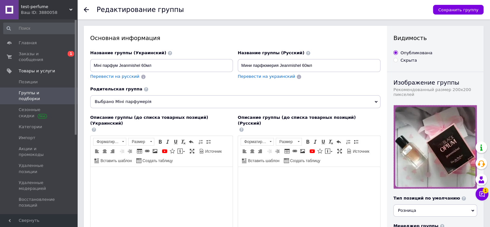
click at [262, 102] on span "Выбрано Міні парфумерія" at bounding box center [235, 101] width 290 height 13
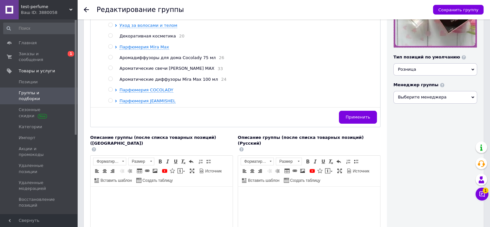
scroll to position [97, 0]
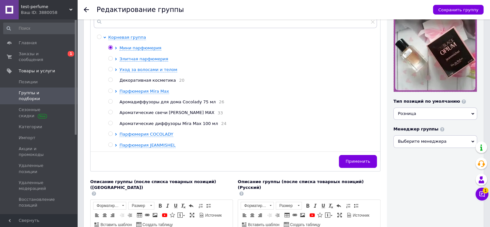
click at [109, 145] on input "radio" at bounding box center [110, 144] width 4 height 4
radio input "true"
radio input "false"
click at [365, 162] on span "Применить" at bounding box center [358, 161] width 24 height 5
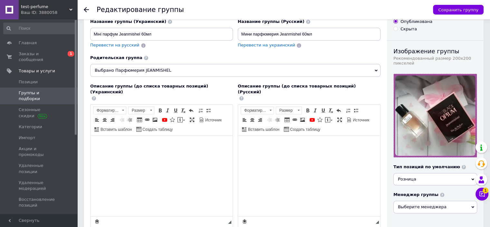
scroll to position [0, 0]
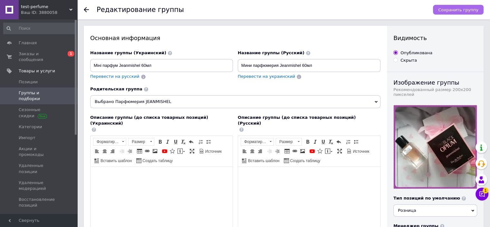
click at [453, 11] on span "Сохранить группу" at bounding box center [458, 9] width 40 height 5
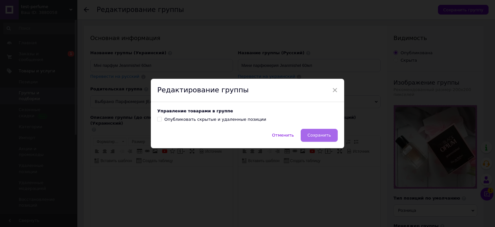
click at [322, 136] on span "Сохранить" at bounding box center [319, 134] width 24 height 5
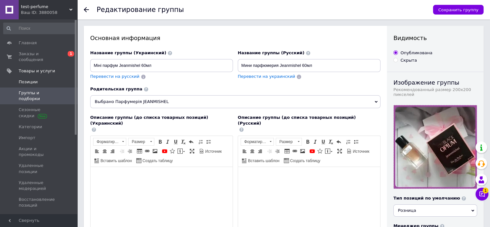
click at [36, 79] on span "Позиции" at bounding box center [39, 82] width 41 height 6
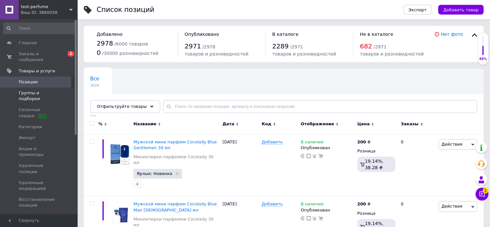
click at [31, 90] on span "Группы и подборки" at bounding box center [39, 96] width 41 height 12
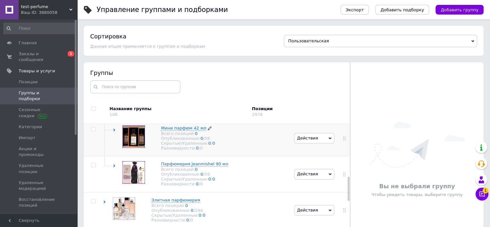
scroll to position [322, 0]
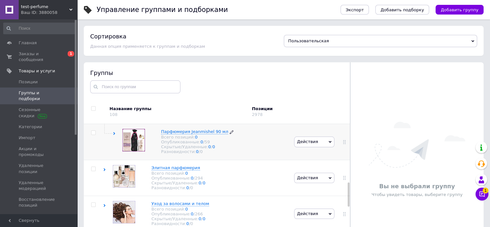
click at [230, 134] on icon at bounding box center [232, 132] width 4 height 4
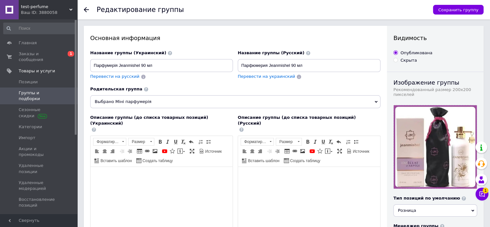
click at [156, 101] on span "Выбрано Міні парфумерія" at bounding box center [235, 101] width 290 height 13
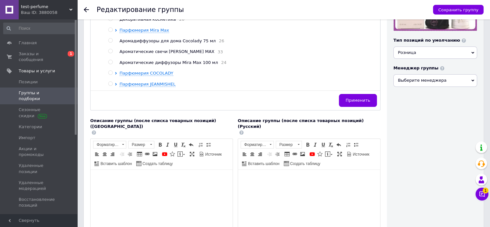
scroll to position [161, 0]
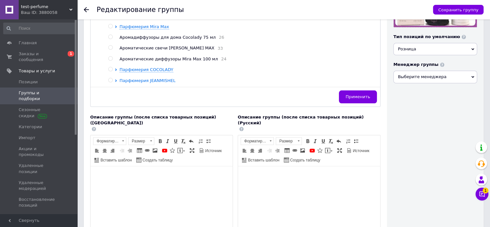
click at [129, 83] on span "Парфюмерия JEANMISHEL" at bounding box center [148, 80] width 56 height 5
click at [110, 81] on input "radio" at bounding box center [110, 80] width 4 height 4
radio input "true"
radio input "false"
click at [365, 103] on span "Применить" at bounding box center [358, 102] width 24 height 5
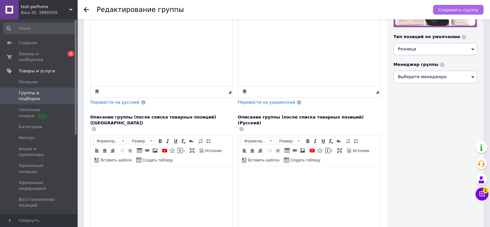
click at [454, 10] on span "Сохранить группу" at bounding box center [458, 9] width 40 height 5
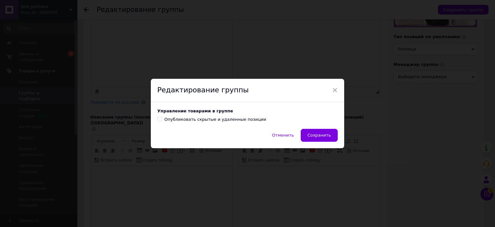
drag, startPoint x: 327, startPoint y: 132, endPoint x: 326, endPoint y: 138, distance: 5.9
click at [327, 132] on span "Сохранить" at bounding box center [319, 134] width 24 height 5
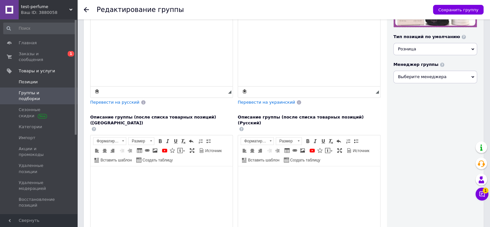
click at [32, 79] on span "Позиции" at bounding box center [28, 82] width 19 height 6
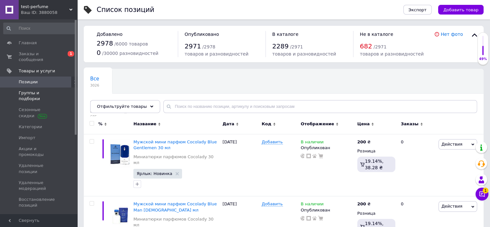
click at [22, 90] on span "Группы и подборки" at bounding box center [39, 96] width 41 height 12
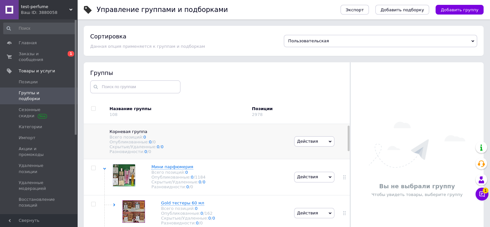
scroll to position [32, 0]
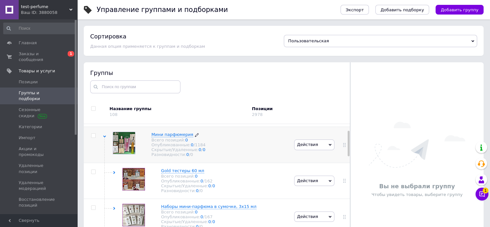
click at [177, 137] on span "Мини парфюмерия" at bounding box center [172, 134] width 42 height 5
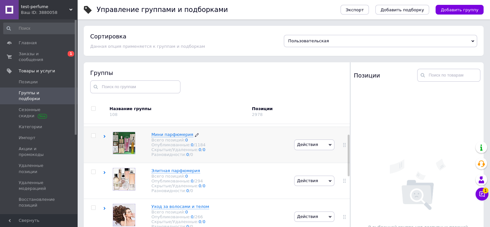
click at [175, 137] on span "Мини парфюмерия" at bounding box center [172, 134] width 42 height 5
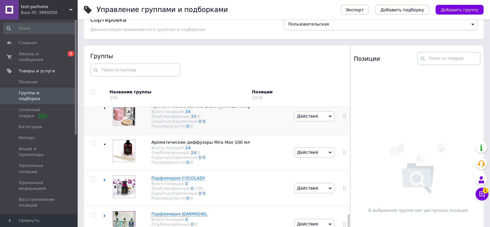
scroll to position [36, 0]
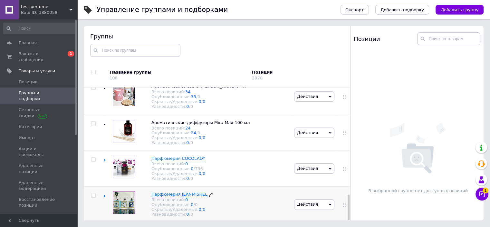
click at [170, 191] on span "Парфюмерия JEANMISHEL" at bounding box center [179, 193] width 56 height 5
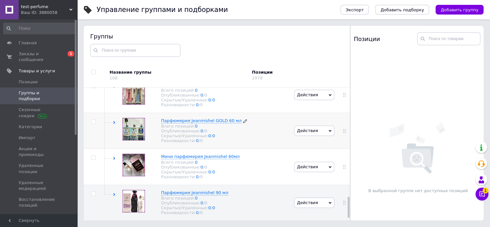
scroll to position [717, 0]
click at [71, 8] on icon at bounding box center [70, 9] width 3 height 3
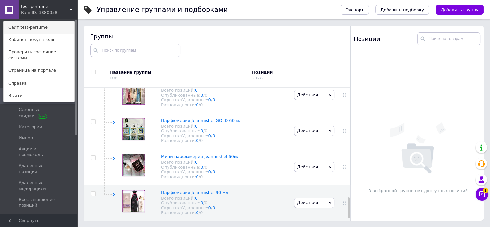
click at [41, 28] on link "Сайт test-perfume" at bounding box center [39, 27] width 71 height 12
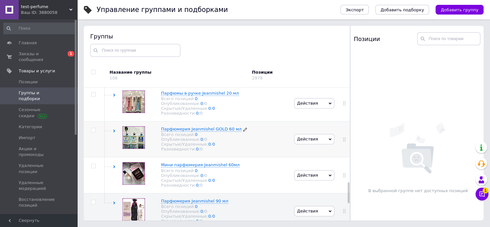
scroll to position [620, 0]
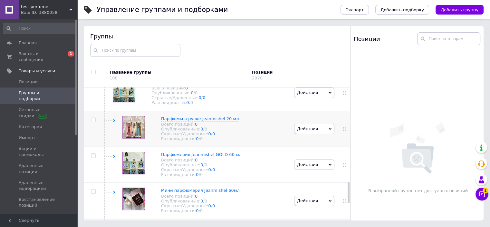
click at [93, 122] on input "checkbox" at bounding box center [93, 120] width 4 height 4
checkbox input "false"
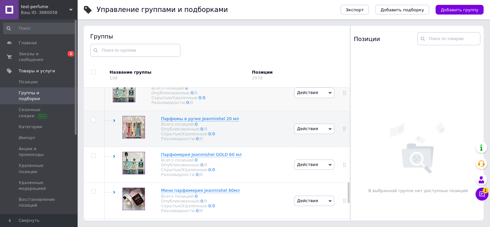
click at [165, 85] on span "Парфюмерия JEANMISHEL" at bounding box center [179, 82] width 56 height 5
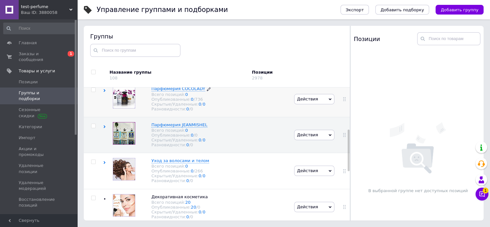
scroll to position [162, 0]
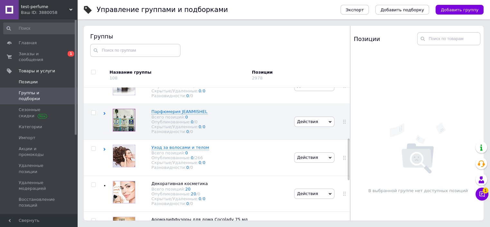
click at [28, 79] on span "Позиции" at bounding box center [28, 82] width 19 height 6
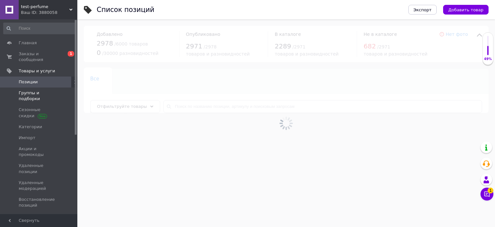
click at [29, 90] on span "Группы и подборки" at bounding box center [39, 96] width 41 height 12
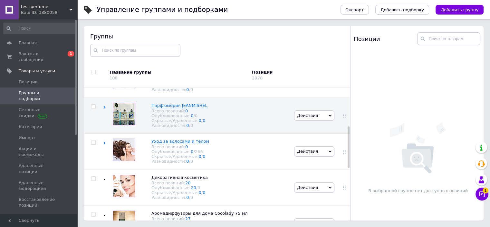
scroll to position [113, 0]
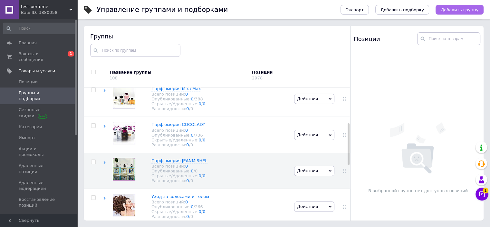
click at [458, 8] on span "Добавить группу" at bounding box center [460, 9] width 38 height 5
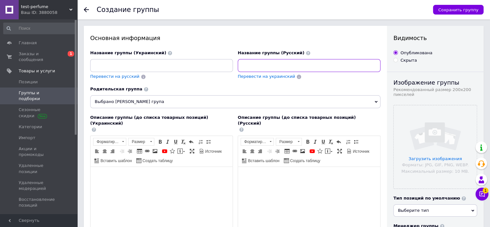
click at [294, 61] on input at bounding box center [309, 65] width 143 height 13
paste input "Аромадиффузоры"
type input "Аромадиффузоры"
click at [275, 76] on span "Перевести на украинский" at bounding box center [266, 76] width 57 height 5
type input "Аромадифузори"
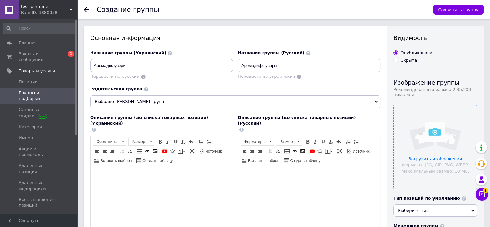
click at [442, 152] on input "file" at bounding box center [435, 146] width 83 height 83
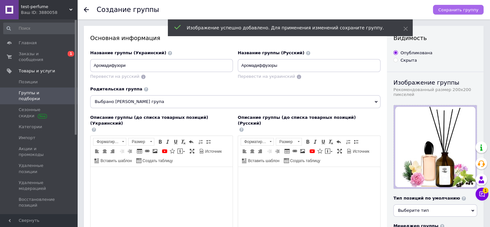
click at [458, 12] on span "Сохранить группу" at bounding box center [458, 9] width 40 height 5
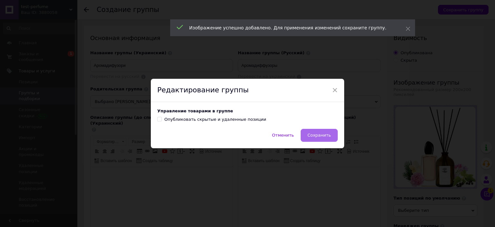
click at [313, 135] on span "Сохранить" at bounding box center [319, 134] width 24 height 5
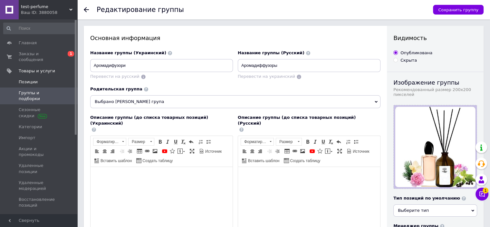
click at [40, 79] on span "Позиции" at bounding box center [39, 82] width 41 height 6
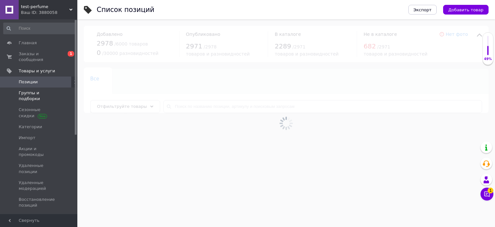
click at [39, 90] on span "Группы и подборки" at bounding box center [39, 96] width 41 height 12
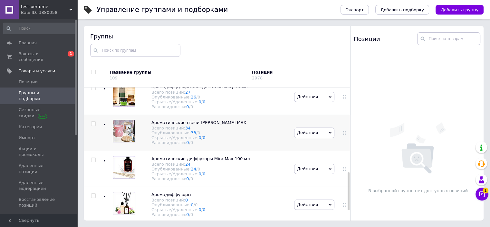
scroll to position [282, 0]
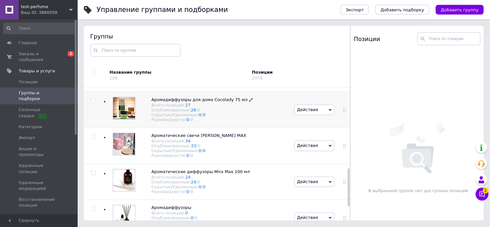
click at [249, 102] on icon at bounding box center [251, 100] width 4 height 4
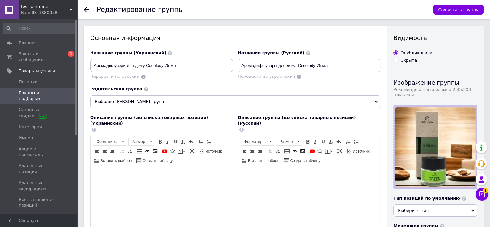
click at [184, 102] on span "Выбрано [PERSON_NAME] група" at bounding box center [235, 101] width 290 height 13
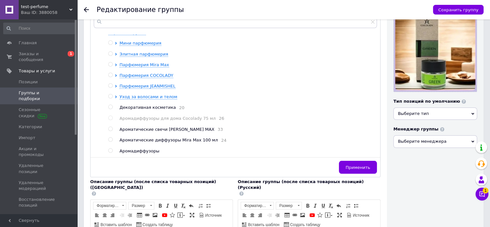
click at [138, 152] on span "Аромадиффузоры" at bounding box center [140, 150] width 40 height 5
radio input "false"
radio input "true"
click at [363, 167] on span "Применить" at bounding box center [358, 167] width 24 height 5
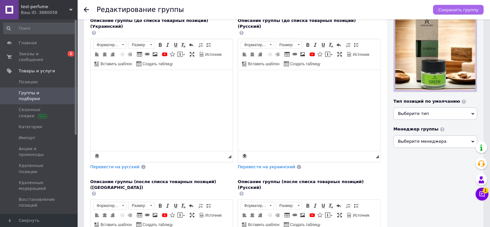
click at [457, 10] on span "Сохранить группу" at bounding box center [458, 9] width 40 height 5
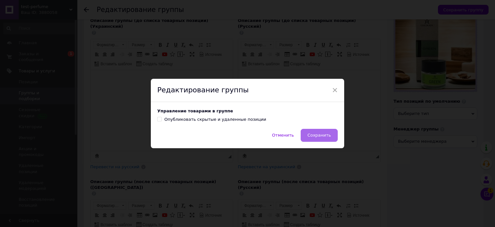
click at [317, 137] on span "Сохранить" at bounding box center [319, 134] width 24 height 5
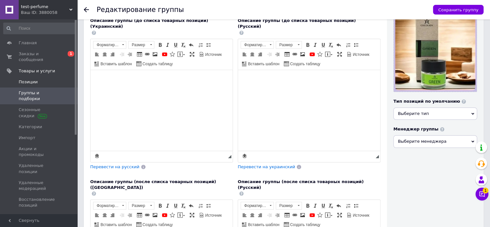
click at [22, 79] on span "Позиции" at bounding box center [28, 82] width 19 height 6
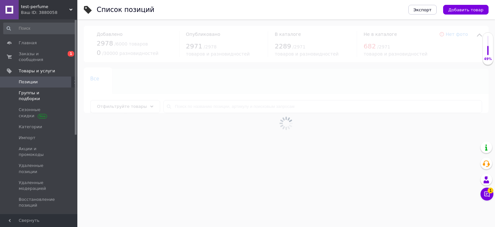
click at [31, 90] on span "Группы и подборки" at bounding box center [39, 96] width 41 height 12
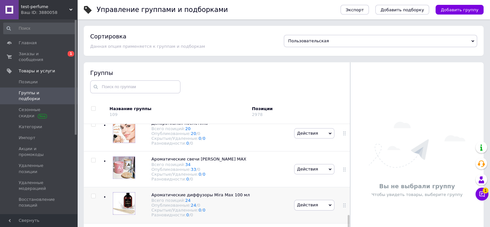
click at [240, 188] on div "Ароматические диффузоры Mira Max 100 мл Всего позиций: 24 Опубликованные: 24 / …" at bounding box center [198, 205] width 190 height 36
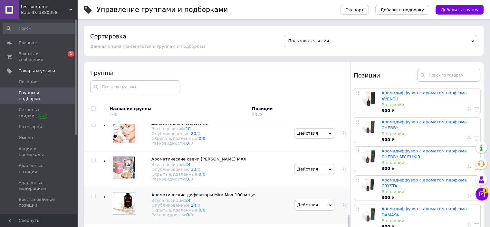
click at [251, 193] on icon at bounding box center [253, 195] width 4 height 4
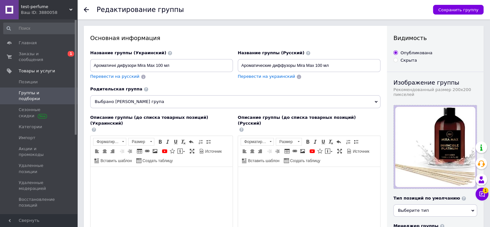
click at [197, 101] on span "Выбрано [PERSON_NAME] група" at bounding box center [235, 101] width 290 height 13
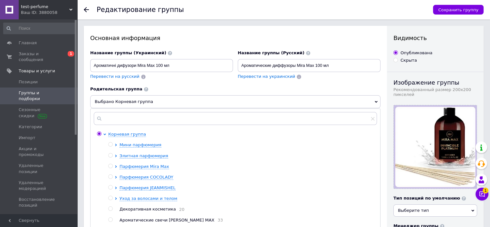
scroll to position [161, 0]
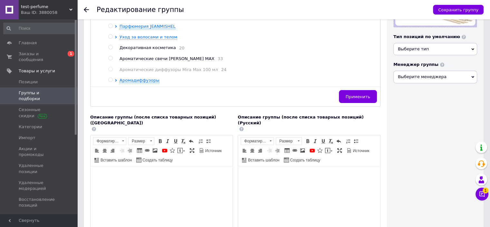
click at [111, 81] on input "radio" at bounding box center [110, 80] width 4 height 4
radio input "true"
radio input "false"
click at [348, 98] on button "Применить" at bounding box center [358, 96] width 38 height 13
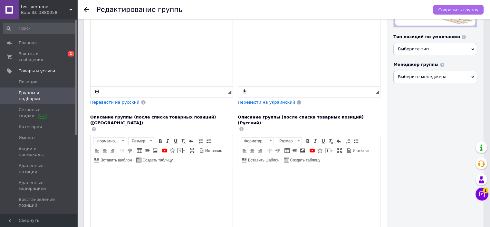
click at [451, 8] on span "Сохранить группу" at bounding box center [458, 9] width 40 height 5
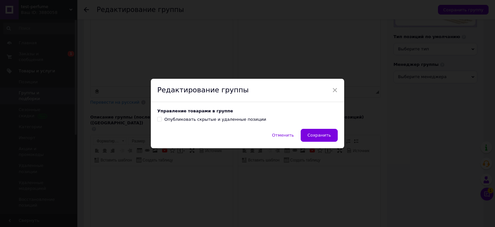
click at [317, 136] on span "Сохранить" at bounding box center [319, 134] width 24 height 5
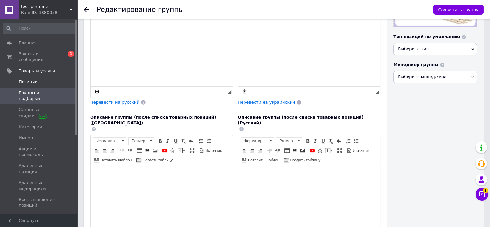
click at [22, 79] on span "Позиции" at bounding box center [28, 82] width 19 height 6
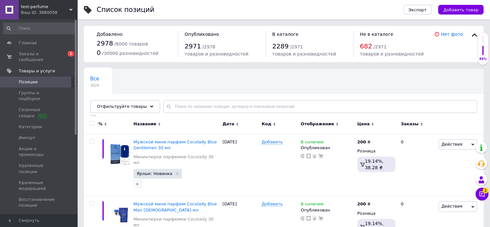
click at [32, 79] on span "Позиции" at bounding box center [28, 82] width 19 height 6
click at [425, 9] on span "Экспорт" at bounding box center [418, 9] width 18 height 5
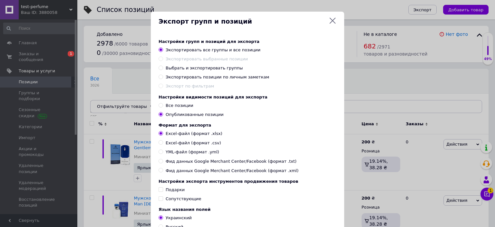
click at [164, 68] on label "Выбрать и экспортировать группы" at bounding box center [201, 68] width 84 height 6
click at [163, 68] on input "Выбрать и экспортировать группы" at bounding box center [161, 67] width 4 height 4
radio input "true"
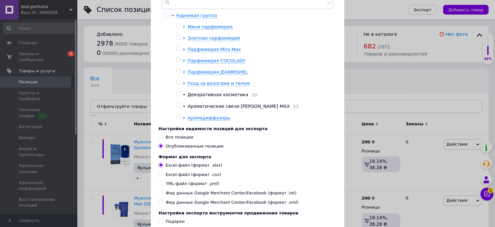
scroll to position [97, 0]
click at [194, 61] on span "Парфюмерия COCOLADY" at bounding box center [217, 60] width 58 height 5
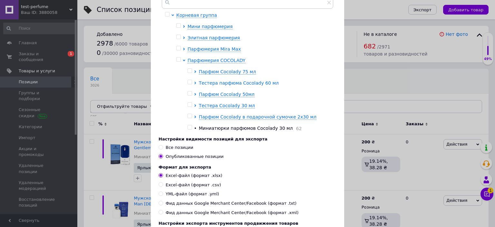
scroll to position [32, 0]
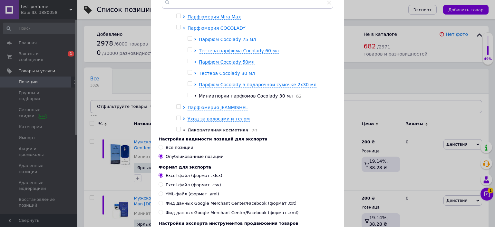
click at [188, 96] on input "checkbox" at bounding box center [190, 95] width 4 height 4
checkbox input "true"
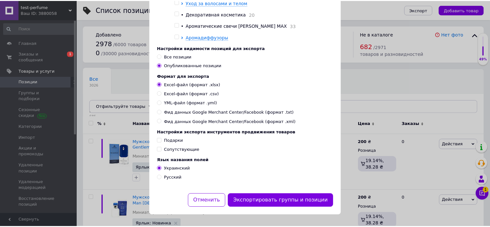
scroll to position [194, 0]
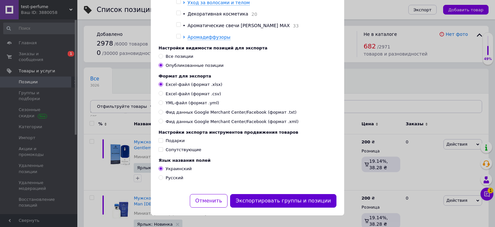
click at [249, 201] on button "Экспортировать группы и позиции" at bounding box center [283, 201] width 106 height 14
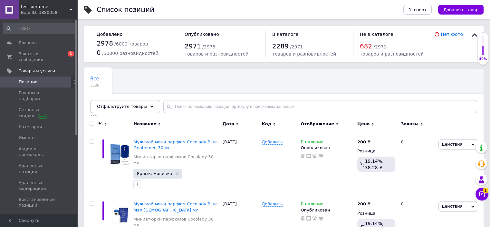
click at [427, 84] on div "Все 3026 Не показываются в Ката... 685 Удалить Редактировать Ok Отфильтровано..…" at bounding box center [284, 93] width 400 height 53
click at [42, 79] on span "Позиции" at bounding box center [39, 82] width 41 height 6
click at [35, 224] on span "Уведомления" at bounding box center [33, 227] width 29 height 6
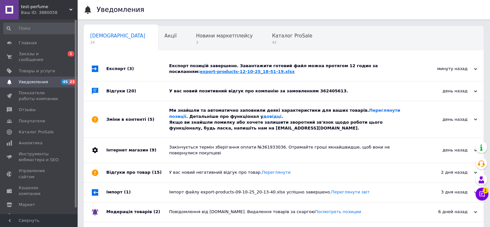
click at [295, 69] on link "export-products-12-10-25_18-51-19.xlsx" at bounding box center [247, 71] width 95 height 5
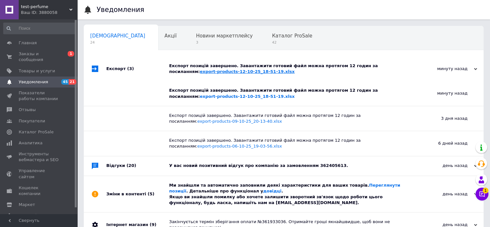
click at [295, 69] on link "export-products-12-10-25_18-51-19.xlsx" at bounding box center [247, 71] width 95 height 5
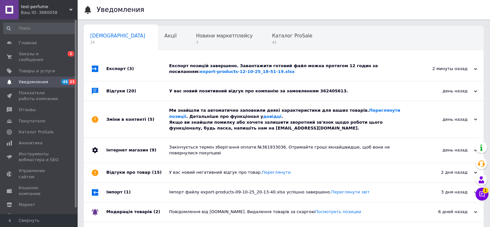
click at [453, 37] on div "Сповіщення 24 Акції 0 Новини маркетплейсу 3 Каталог ProSale 42 Навчання та захо…" at bounding box center [284, 37] width 400 height 26
click at [24, 68] on span "Товары и услуги" at bounding box center [37, 71] width 36 height 6
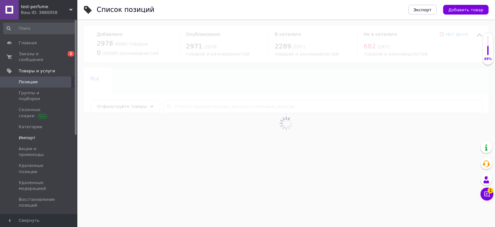
click at [25, 135] on span "Импорт" at bounding box center [27, 138] width 17 height 6
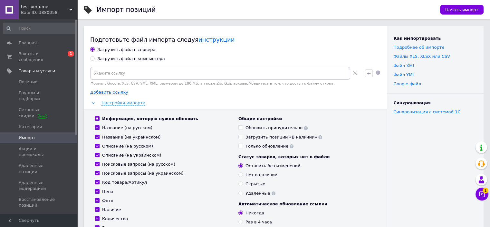
click at [93, 60] on input "Загрузить файл с компьютера" at bounding box center [92, 58] width 4 height 4
radio input "true"
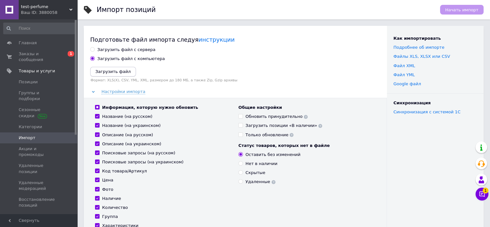
click at [107, 71] on icon "Загрузить файл" at bounding box center [112, 71] width 35 height 5
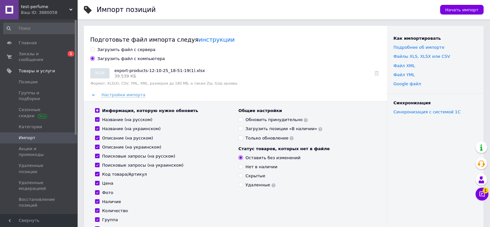
scroll to position [32, 0]
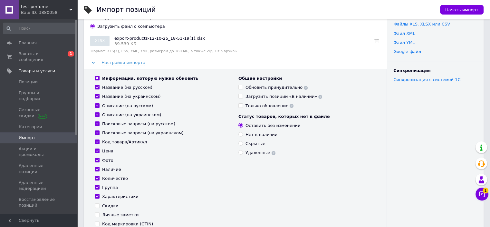
click at [95, 87] on input "Название (на русском)" at bounding box center [97, 87] width 4 height 4
checkbox input "false"
click at [97, 93] on div "Информация, которую нужно обновить Название (на русском) Название (на украинско…" at bounding box center [163, 155] width 143 height 160
click at [97, 96] on input "Название (на украинском)" at bounding box center [97, 96] width 4 height 4
checkbox input "false"
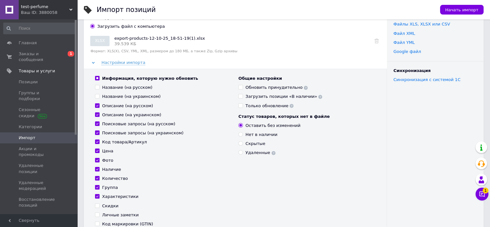
click at [97, 104] on input "Описание (на русском)" at bounding box center [97, 105] width 4 height 4
checkbox input "false"
click at [98, 114] on input "Описание (на украинском)" at bounding box center [97, 114] width 4 height 4
checkbox input "false"
click at [98, 124] on input "Поисковые запросы (на русском)" at bounding box center [97, 123] width 4 height 4
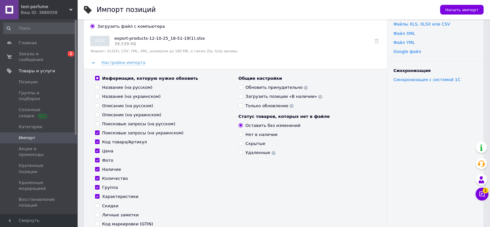
checkbox input "false"
click at [98, 132] on input "Поисковые запросы (на украинском)" at bounding box center [97, 132] width 4 height 4
checkbox input "false"
click at [98, 141] on input "Код товара/Артикул" at bounding box center [97, 141] width 4 height 4
checkbox input "false"
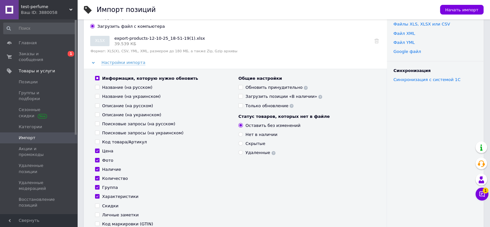
click at [97, 159] on input "Фото" at bounding box center [97, 160] width 4 height 4
checkbox input "false"
click at [97, 170] on input "Наличие" at bounding box center [97, 169] width 4 height 4
checkbox input "false"
click at [98, 178] on input "Количество" at bounding box center [97, 178] width 4 height 4
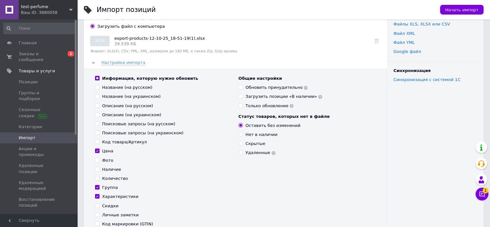
checkbox input "false"
click at [97, 185] on input "Группа" at bounding box center [97, 187] width 4 height 4
checkbox input "false"
drag, startPoint x: 97, startPoint y: 196, endPoint x: 97, endPoint y: 193, distance: 3.5
click at [97, 196] on input "Характеристики" at bounding box center [97, 196] width 4 height 4
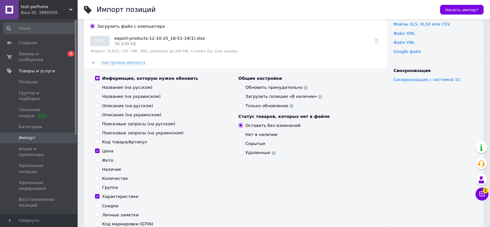
checkbox input "false"
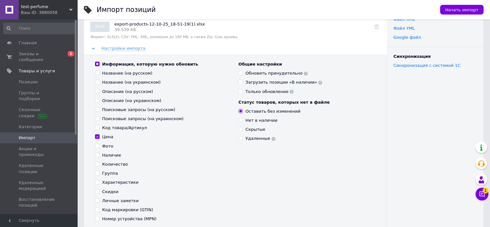
scroll to position [0, 0]
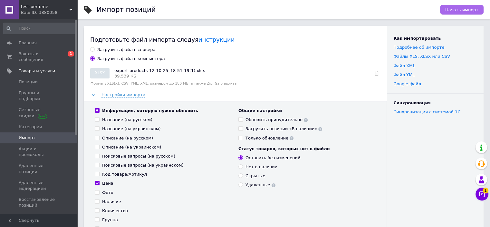
click at [465, 11] on span "Начать импорт" at bounding box center [461, 9] width 33 height 5
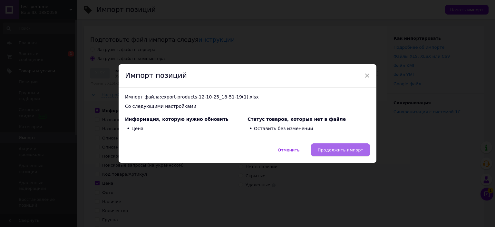
click at [331, 149] on span "Продолжить импорт" at bounding box center [340, 149] width 45 height 5
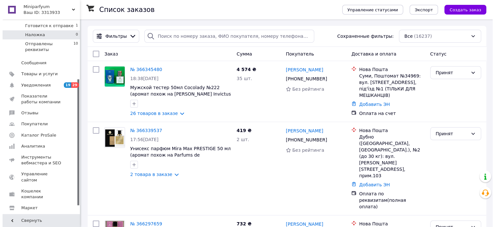
scroll to position [97, 0]
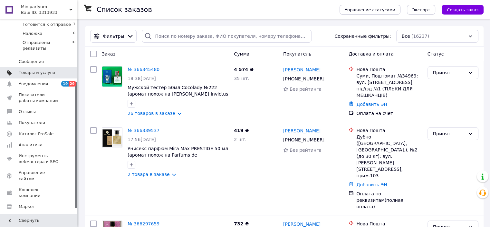
click at [37, 70] on span "Товары и услуги" at bounding box center [37, 73] width 36 height 6
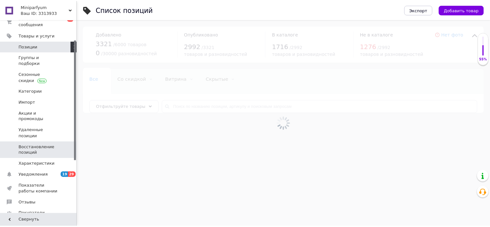
scroll to position [32, 0]
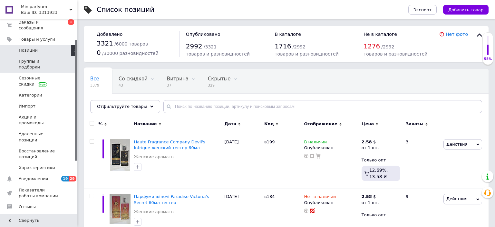
click at [40, 58] on span "Группы и подборки" at bounding box center [39, 64] width 41 height 12
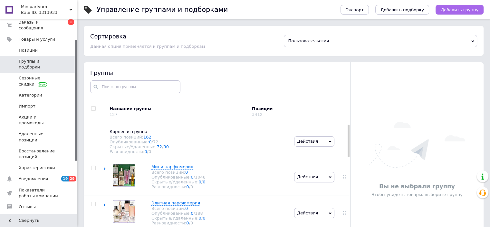
click at [459, 10] on span "Добавить группу" at bounding box center [460, 9] width 38 height 5
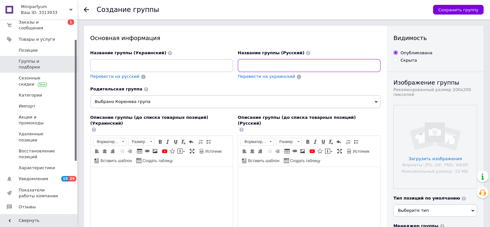
click at [260, 62] on input at bounding box center [309, 65] width 143 height 13
type input "Аромаддифузоры"
click at [267, 74] on span "Перевести на украинский" at bounding box center [266, 76] width 57 height 5
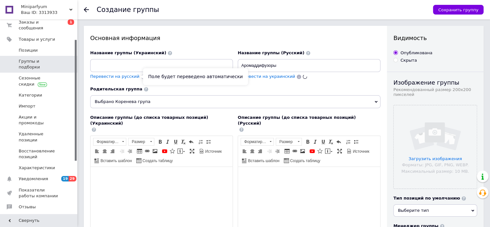
type input "Аромаддифузори"
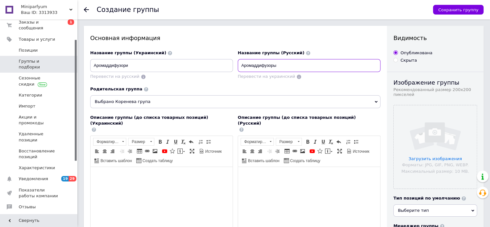
click at [265, 64] on input "Аромаддифузоры" at bounding box center [309, 65] width 143 height 13
click at [258, 64] on input "Аромаддиффузоры" at bounding box center [309, 65] width 143 height 13
type input "Аромадиффузоры"
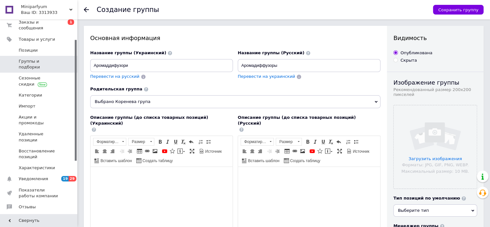
click at [246, 77] on span "Перевести на украинский" at bounding box center [266, 76] width 57 height 5
type input "Аромадифузори"
click at [433, 134] on input "file" at bounding box center [435, 146] width 83 height 83
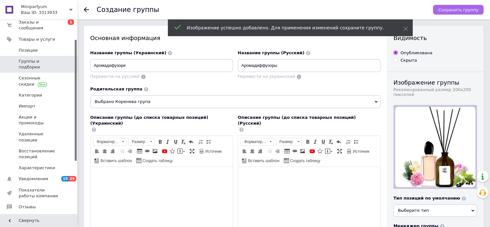
click at [462, 10] on span "Сохранить группу" at bounding box center [458, 9] width 40 height 5
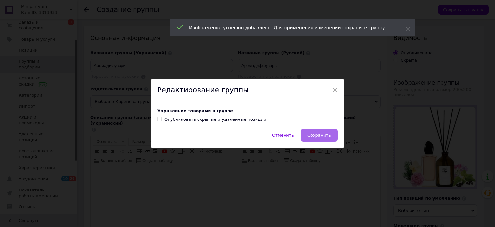
click at [312, 137] on span "Сохранить" at bounding box center [319, 134] width 24 height 5
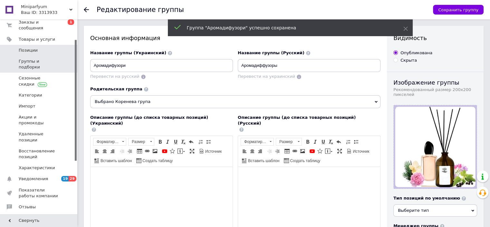
click at [24, 47] on span "Позиции" at bounding box center [28, 50] width 19 height 6
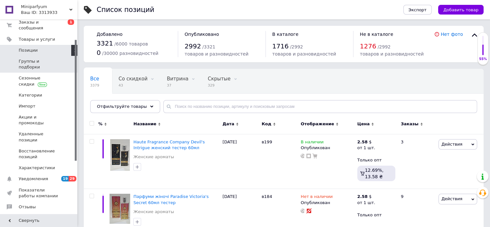
click at [28, 58] on span "Группы и подборки" at bounding box center [39, 64] width 41 height 12
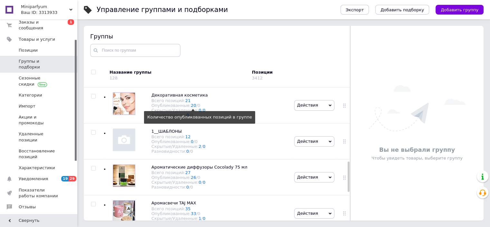
scroll to position [387, 0]
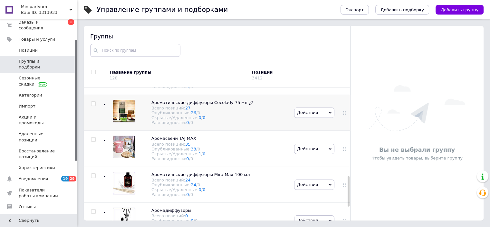
click at [249, 105] on icon at bounding box center [251, 103] width 4 height 4
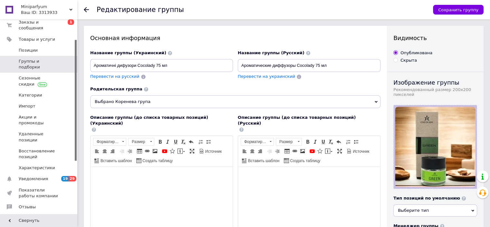
click at [255, 104] on span "Выбрано Коренева група" at bounding box center [235, 101] width 290 height 13
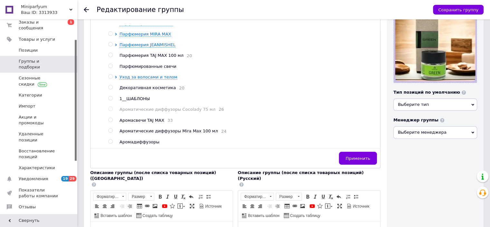
scroll to position [97, 0]
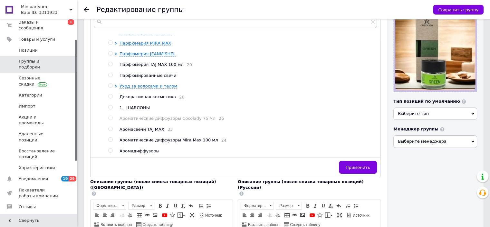
click at [108, 149] on input "radio" at bounding box center [110, 150] width 4 height 4
radio input "true"
radio input "false"
click at [355, 166] on span "Применить" at bounding box center [358, 167] width 24 height 5
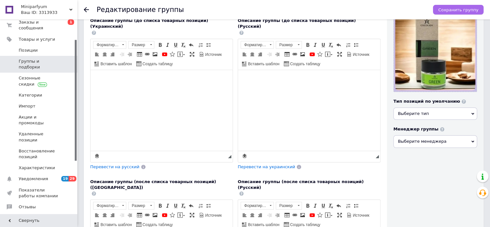
click at [446, 11] on span "Сохранить группу" at bounding box center [458, 9] width 40 height 5
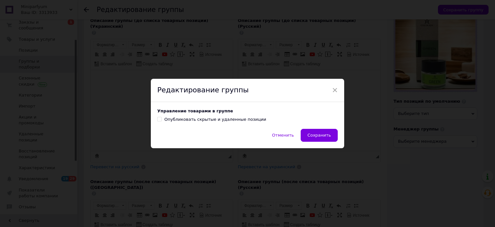
click at [324, 137] on span "Сохранить" at bounding box center [319, 134] width 24 height 5
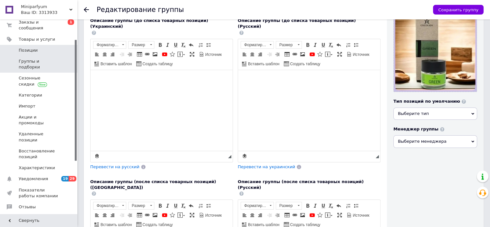
click at [27, 47] on span "Позиции" at bounding box center [28, 50] width 19 height 6
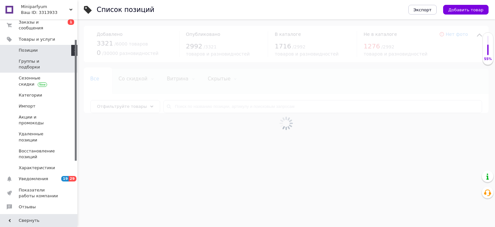
click at [32, 58] on span "Группы и подборки" at bounding box center [39, 64] width 41 height 12
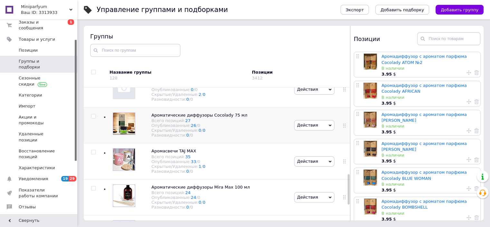
scroll to position [378, 0]
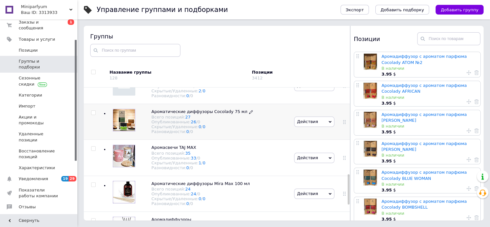
click at [249, 114] on icon at bounding box center [251, 112] width 4 height 4
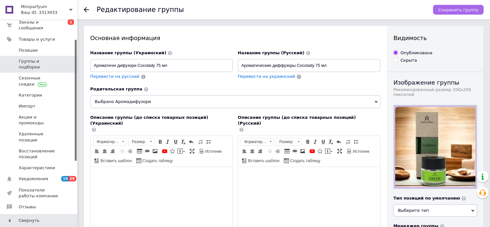
click at [450, 12] on button "Сохранить группу" at bounding box center [458, 10] width 51 height 10
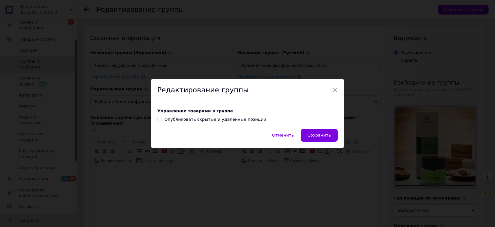
click at [323, 134] on span "Сохранить" at bounding box center [319, 134] width 24 height 5
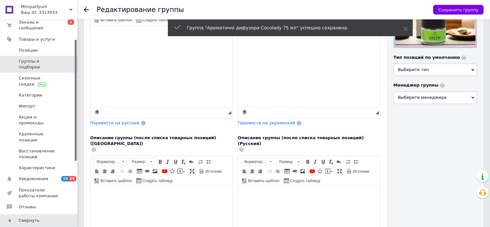
scroll to position [97, 0]
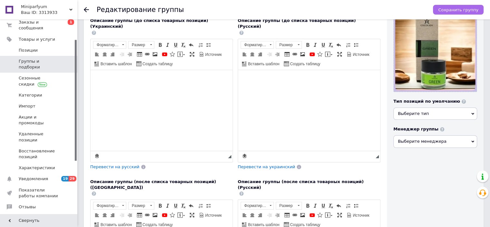
click at [469, 11] on span "Сохранить группу" at bounding box center [458, 9] width 40 height 5
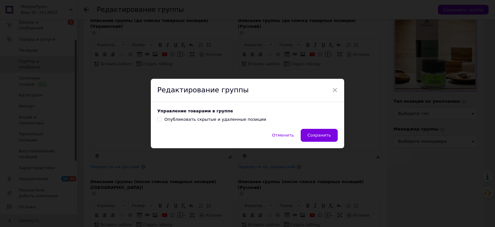
drag, startPoint x: 328, startPoint y: 137, endPoint x: 324, endPoint y: 137, distance: 4.5
click at [328, 137] on span "Сохранить" at bounding box center [319, 134] width 24 height 5
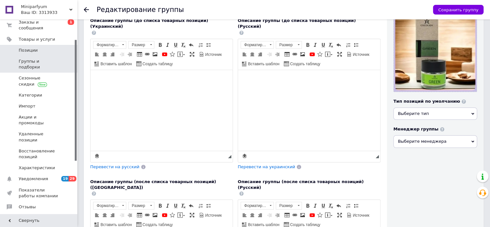
click at [24, 47] on span "Позиции" at bounding box center [28, 50] width 19 height 6
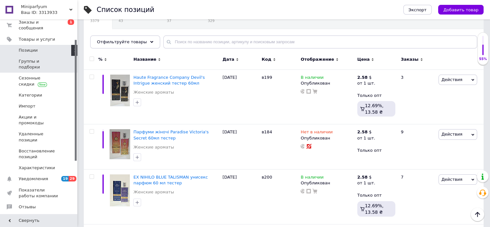
click at [19, 58] on span "Группы и подборки" at bounding box center [39, 64] width 41 height 12
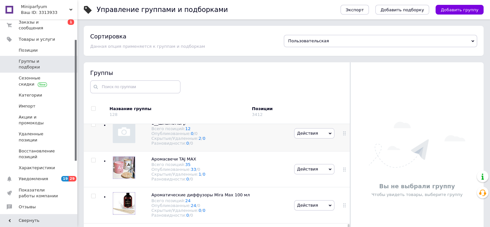
scroll to position [407, 0]
click at [251, 193] on icon at bounding box center [253, 195] width 4 height 4
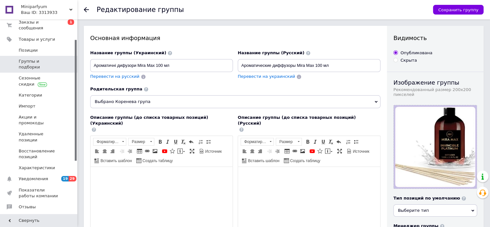
click at [195, 98] on span "Выбрано Коренева група" at bounding box center [235, 101] width 290 height 13
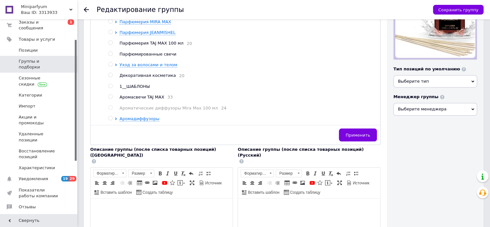
click at [109, 117] on input "radio" at bounding box center [110, 118] width 4 height 4
radio input "true"
radio input "false"
click at [359, 136] on span "Применить" at bounding box center [358, 134] width 24 height 5
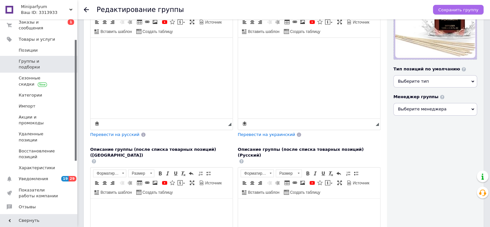
click at [454, 10] on span "Сохранить группу" at bounding box center [458, 9] width 40 height 5
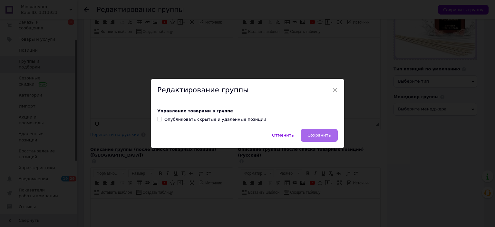
click at [316, 136] on span "Сохранить" at bounding box center [319, 134] width 24 height 5
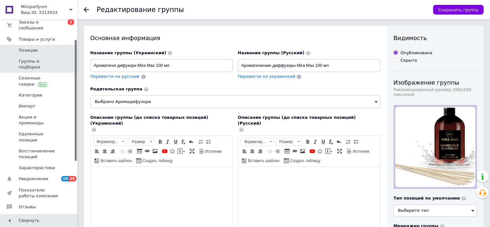
click at [30, 47] on span "Позиции" at bounding box center [28, 50] width 19 height 6
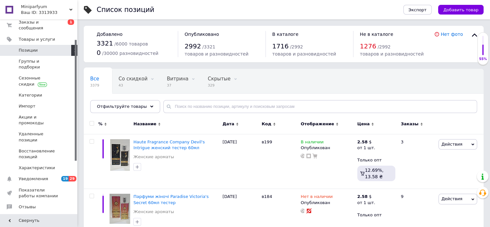
click at [68, 8] on span "Miniparfyum" at bounding box center [45, 7] width 48 height 6
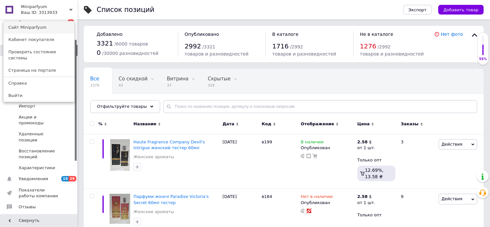
click at [36, 29] on link "Сайт Miniparfyum" at bounding box center [39, 27] width 71 height 12
